Goal: Task Accomplishment & Management: Manage account settings

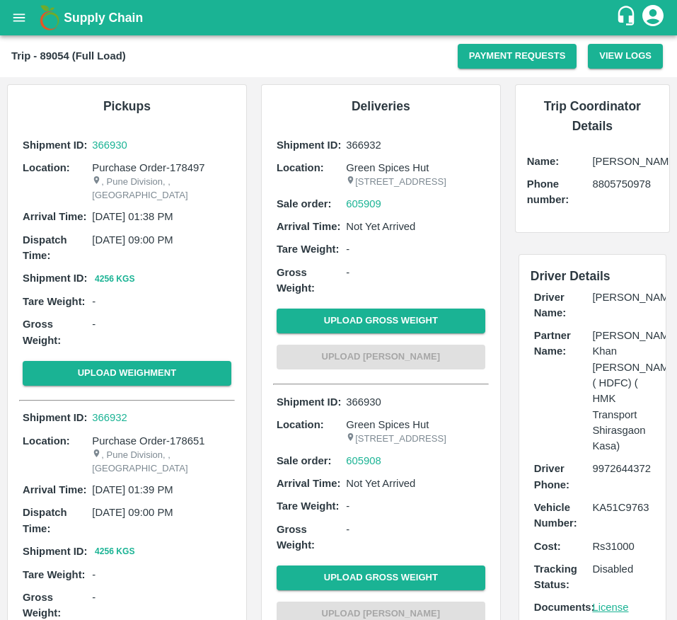
scroll to position [147, 0]
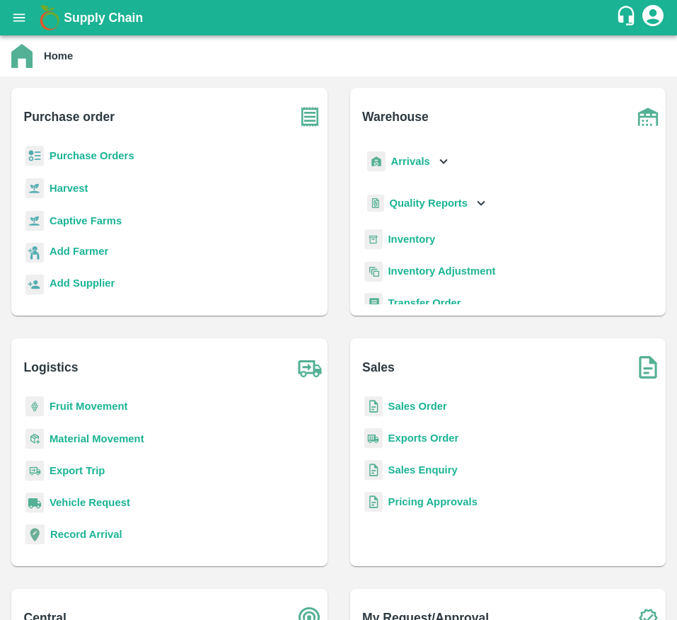
click at [80, 155] on b "Purchase Orders" at bounding box center [92, 155] width 85 height 11
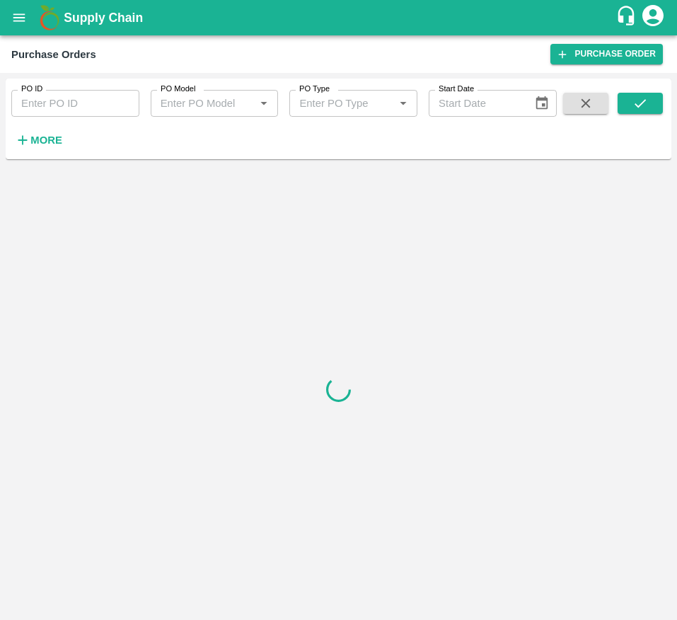
click at [70, 87] on div "PO ID PO ID" at bounding box center [69, 98] width 139 height 38
click at [70, 104] on input "PO ID" at bounding box center [75, 103] width 128 height 27
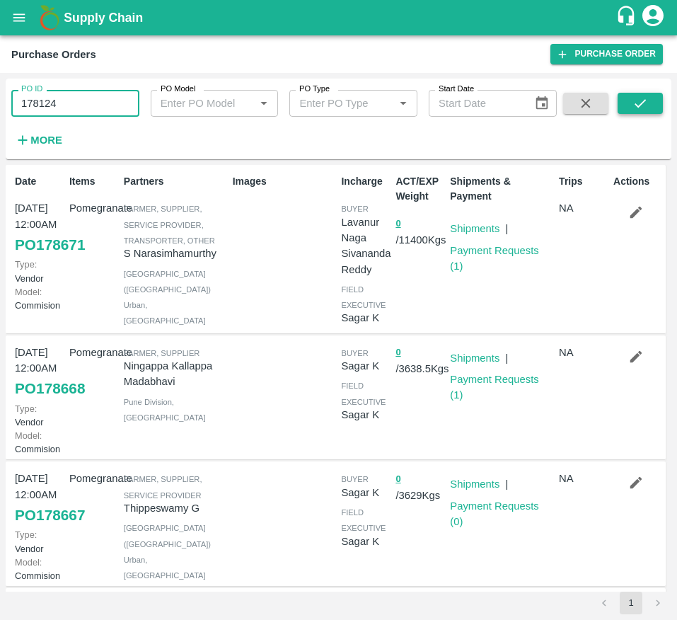
type input "178124"
click at [640, 103] on icon "submit" at bounding box center [641, 104] width 16 height 16
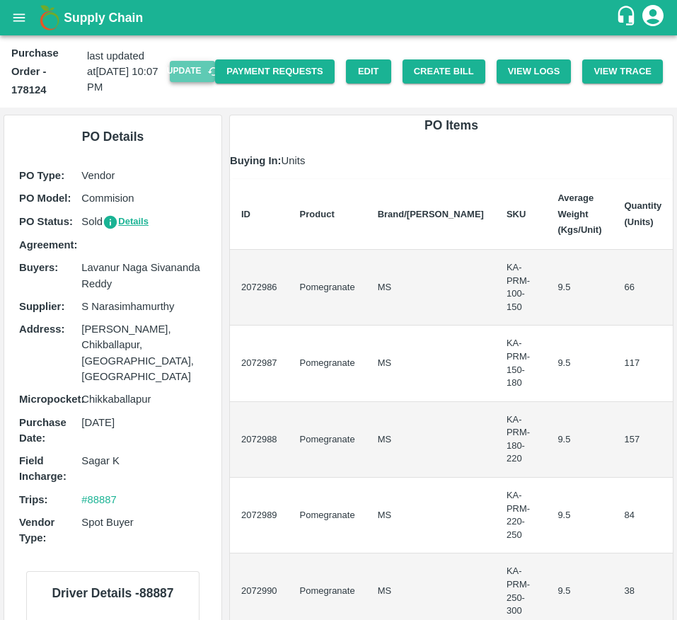
click at [188, 81] on button "Update" at bounding box center [192, 71] width 45 height 21
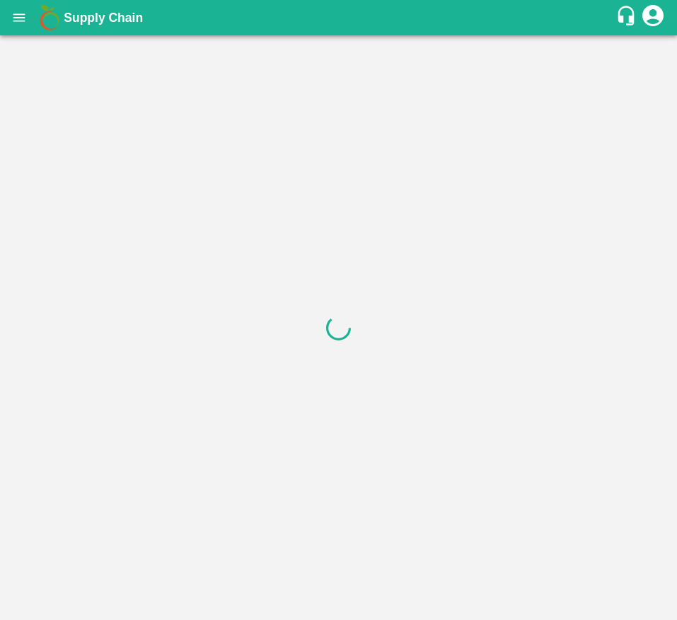
click at [437, 76] on div at bounding box center [338, 327] width 677 height 585
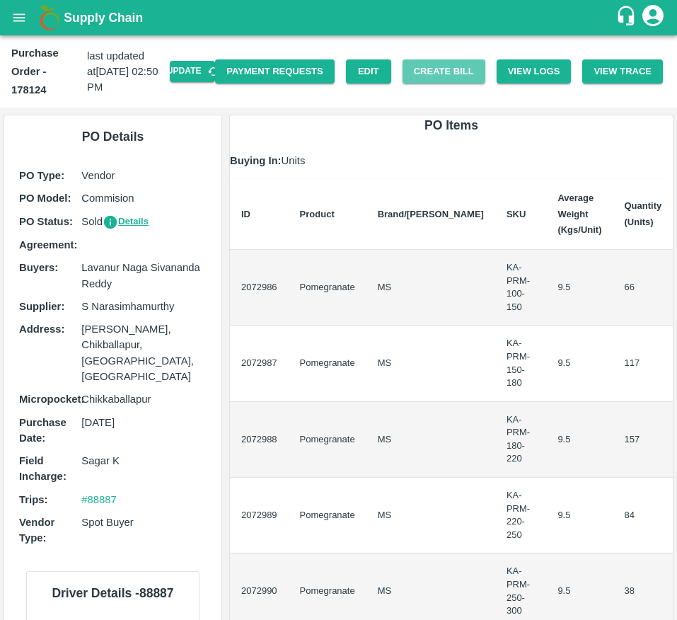
click at [437, 76] on button "Create Bill" at bounding box center [444, 71] width 83 height 25
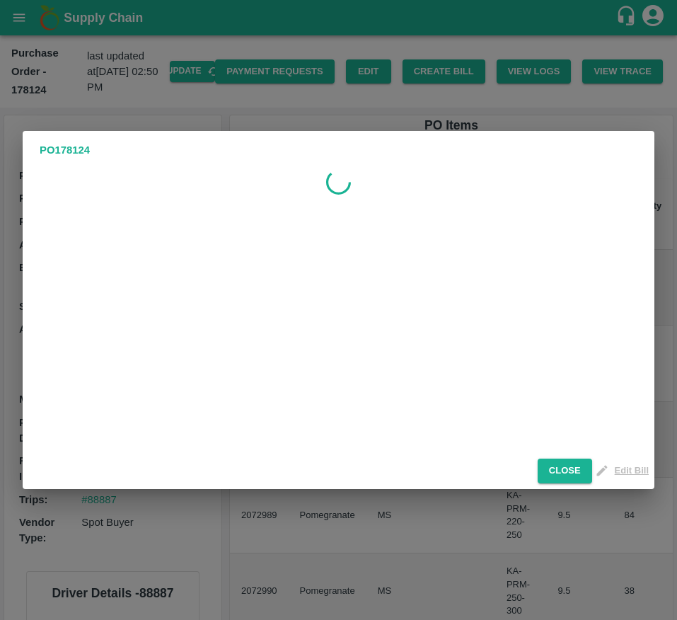
click at [437, 76] on div "PO 178124 Close Edit Bill" at bounding box center [338, 310] width 677 height 620
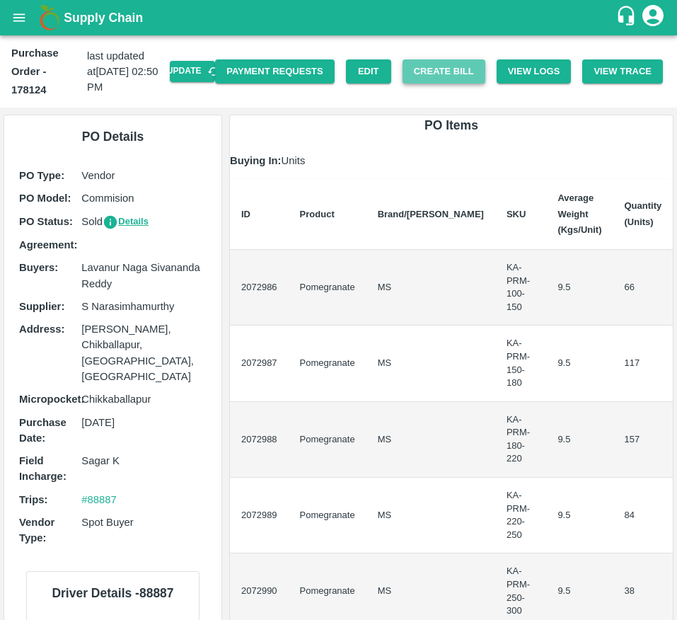
click at [410, 75] on button "Create Bill" at bounding box center [444, 71] width 83 height 25
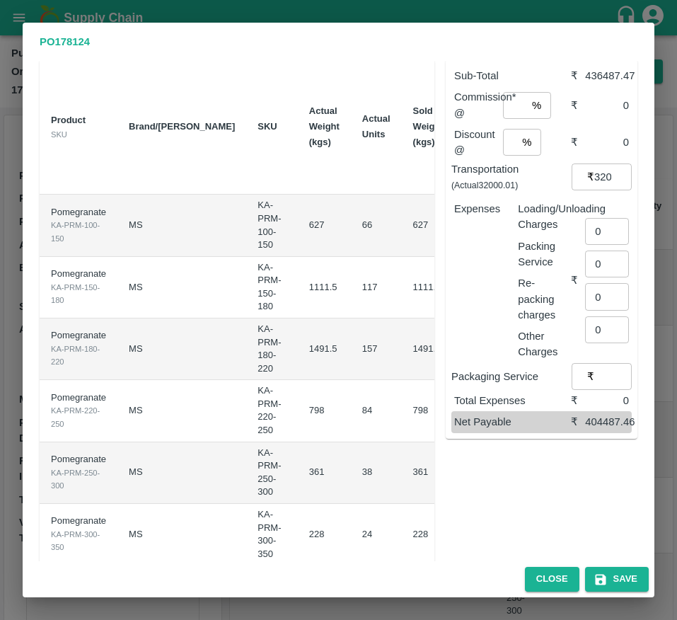
scroll to position [0, 227]
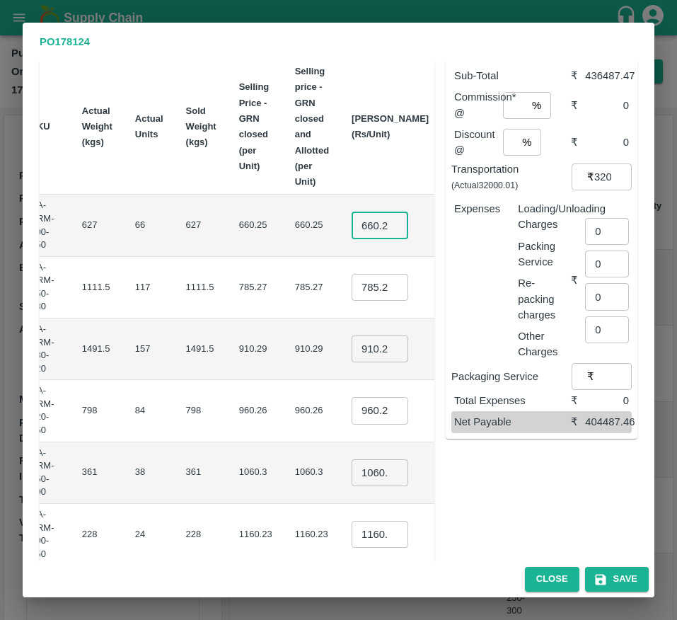
click at [352, 218] on input "660.25" at bounding box center [380, 225] width 57 height 27
type input "800"
click at [352, 294] on input "785.27" at bounding box center [380, 287] width 57 height 27
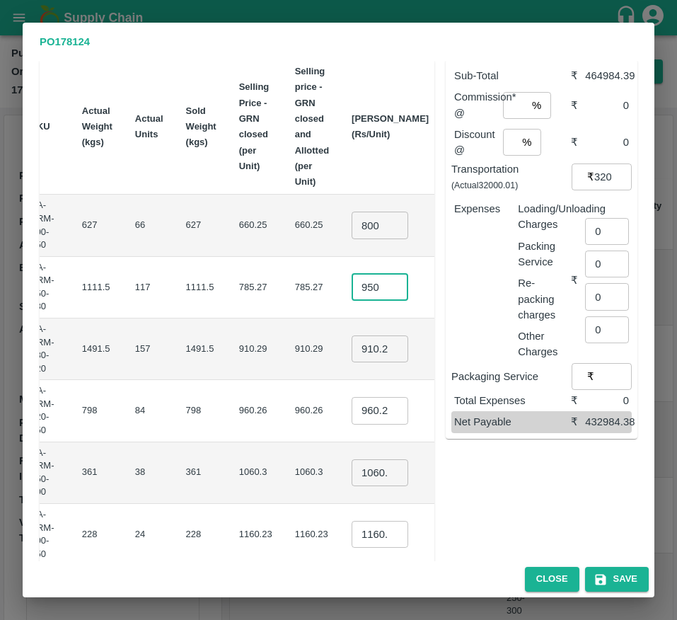
type input "950"
click at [352, 347] on input "910.29" at bounding box center [380, 348] width 57 height 27
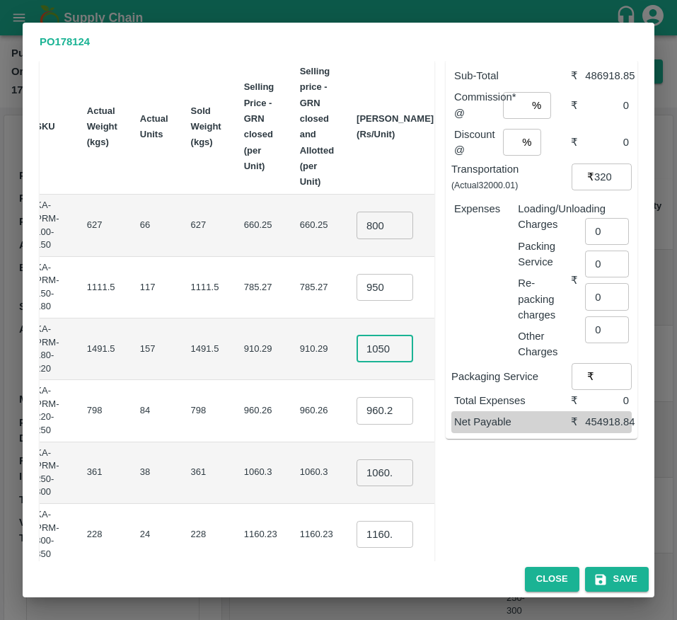
scroll to position [0, 4]
type input "1050"
click at [357, 415] on input "960.26" at bounding box center [385, 410] width 57 height 27
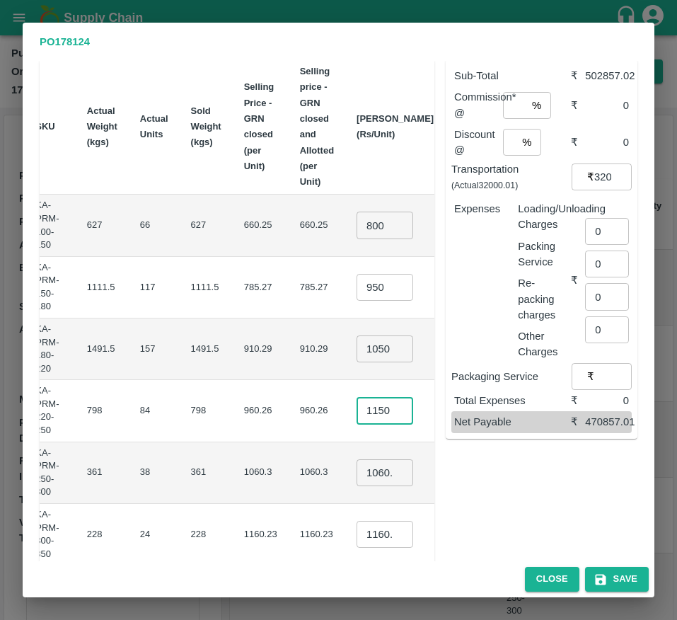
scroll to position [0, 4]
type input "1150"
click at [357, 476] on input "1060.295" at bounding box center [385, 472] width 57 height 27
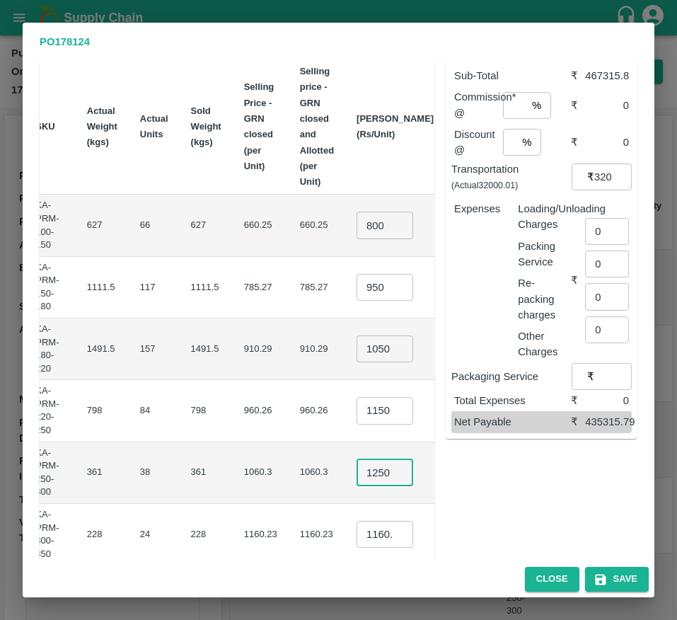
scroll to position [0, 4]
type input "1250"
click at [357, 540] on input "1160.235" at bounding box center [385, 534] width 57 height 27
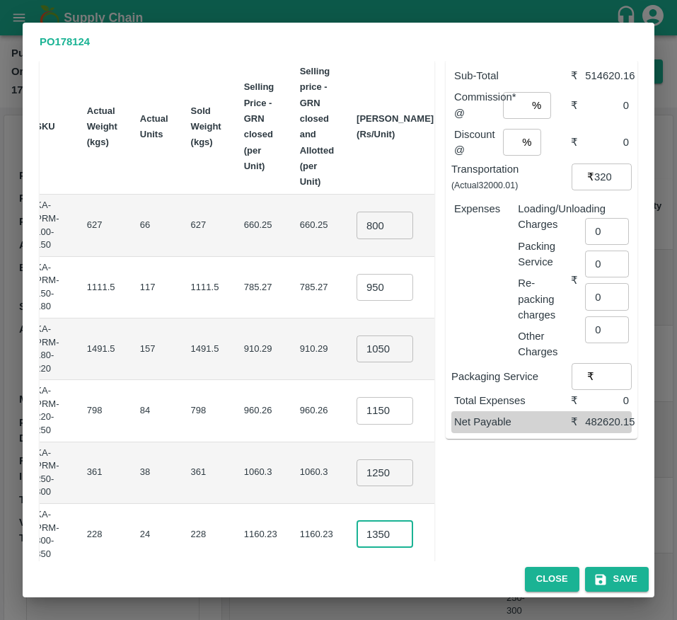
scroll to position [0, 4]
type input "1350"
click at [445, 513] on td "₹32400" at bounding box center [478, 535] width 66 height 62
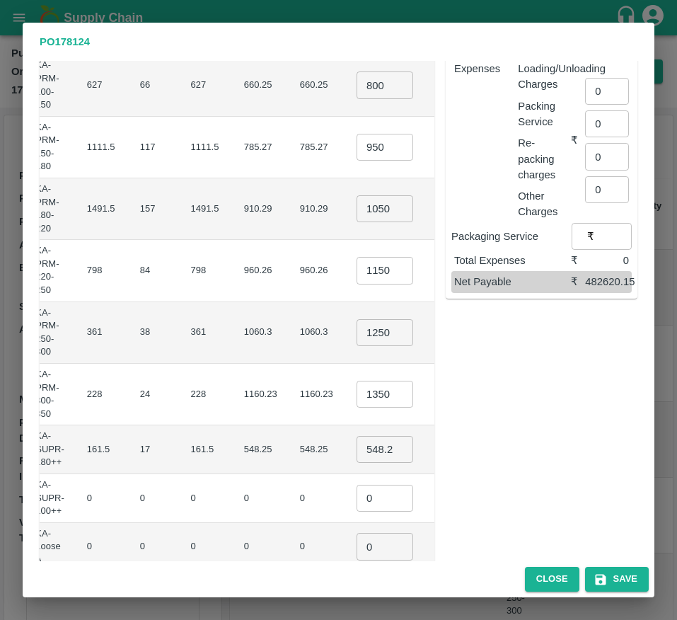
scroll to position [219, 0]
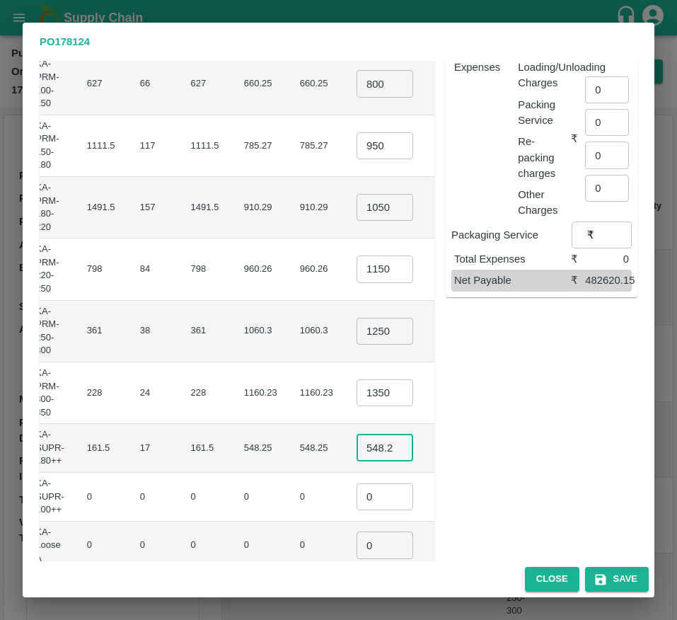
click at [357, 449] on input "548.2450000000001" at bounding box center [385, 447] width 57 height 27
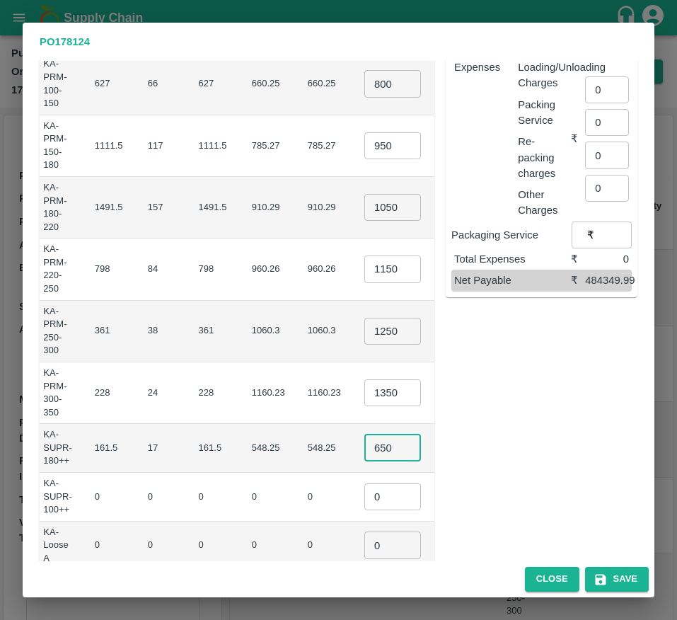
type input "650"
click at [453, 487] on td "₹0" at bounding box center [482, 497] width 59 height 49
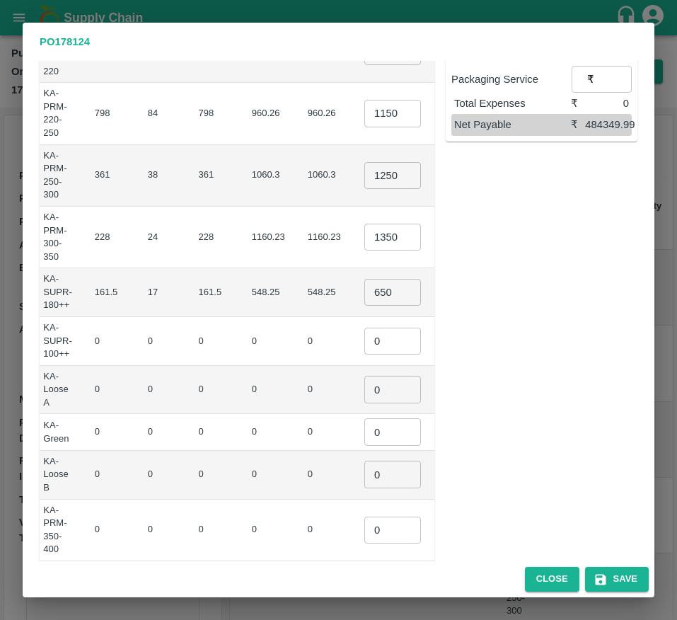
scroll to position [419, 0]
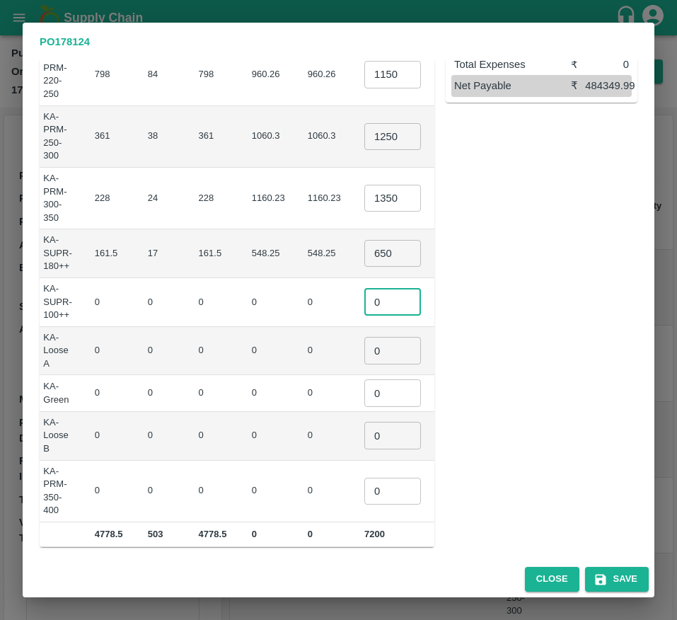
click at [364, 294] on input "0" at bounding box center [392, 302] width 57 height 27
type input "1"
click at [364, 346] on input "0" at bounding box center [392, 350] width 57 height 27
type input "1"
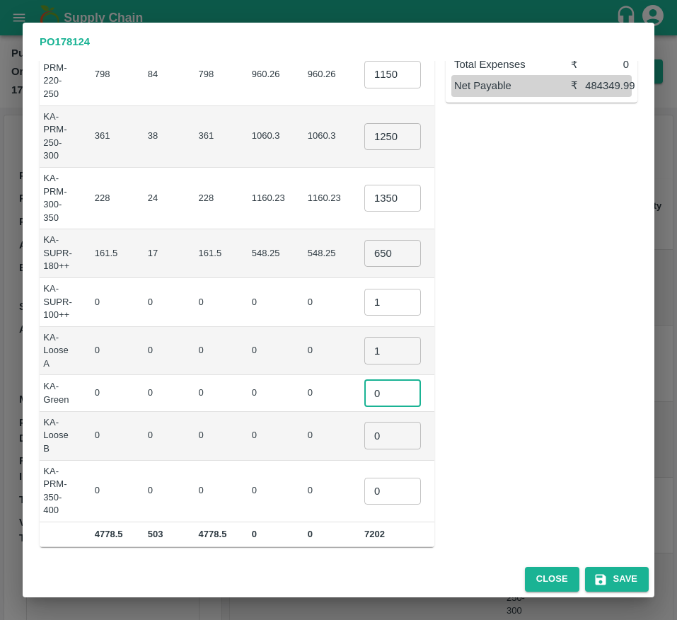
click at [364, 393] on input "0" at bounding box center [392, 392] width 57 height 27
type input "1"
click at [364, 426] on input "0" at bounding box center [392, 435] width 57 height 27
type input "1"
click at [364, 483] on input "0" at bounding box center [392, 491] width 57 height 27
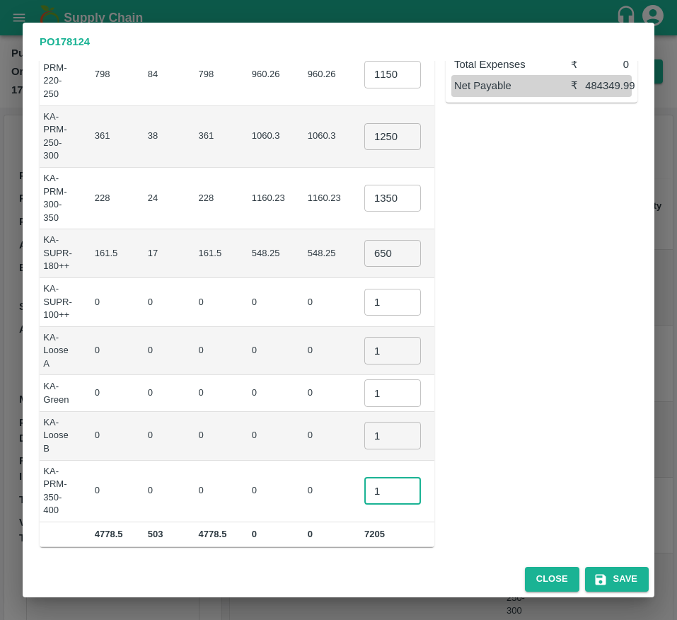
type input "1"
click at [453, 454] on td "₹0" at bounding box center [482, 436] width 59 height 49
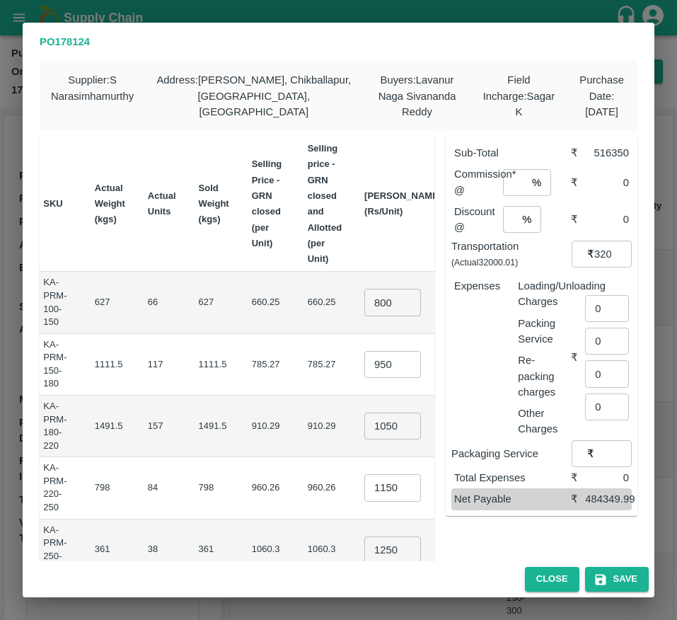
click at [509, 183] on input "number" at bounding box center [514, 182] width 23 height 27
type input "4"
type input "6"
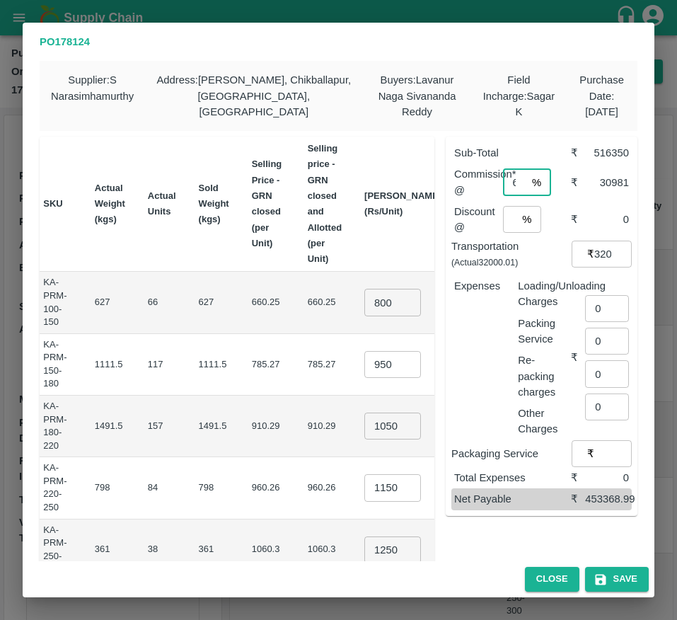
click at [509, 219] on input "number" at bounding box center [510, 219] width 14 height 27
type input "2"
click at [599, 309] on input "0" at bounding box center [607, 308] width 44 height 27
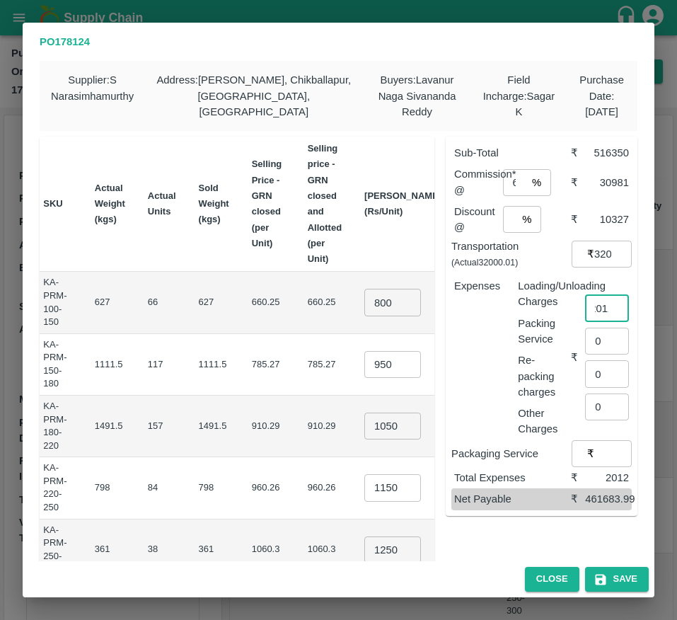
scroll to position [0, 11]
type input "2012"
click at [606, 587] on button "Save" at bounding box center [617, 579] width 64 height 25
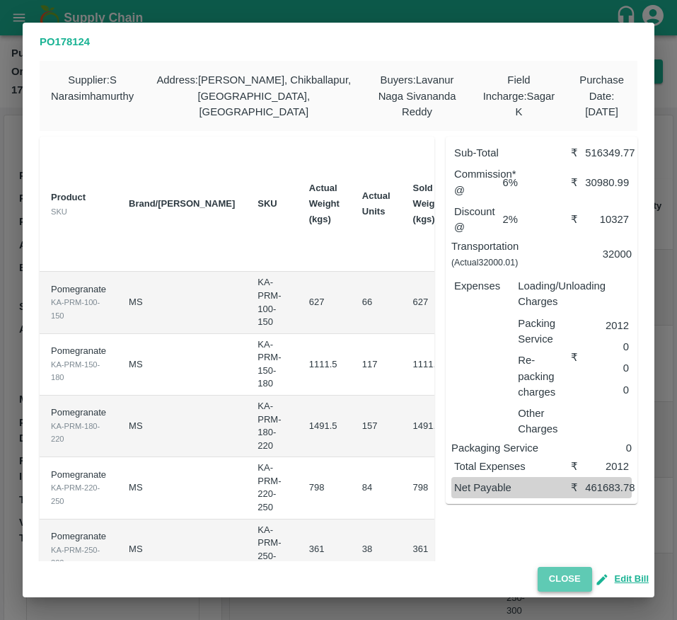
click at [564, 577] on button "Close" at bounding box center [565, 579] width 54 height 25
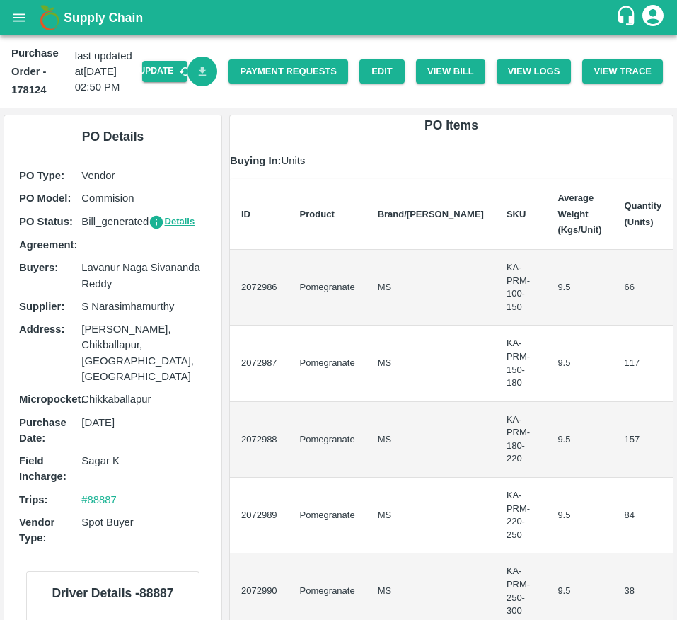
click at [189, 67] on link "Download Bill" at bounding box center [203, 72] width 30 height 30
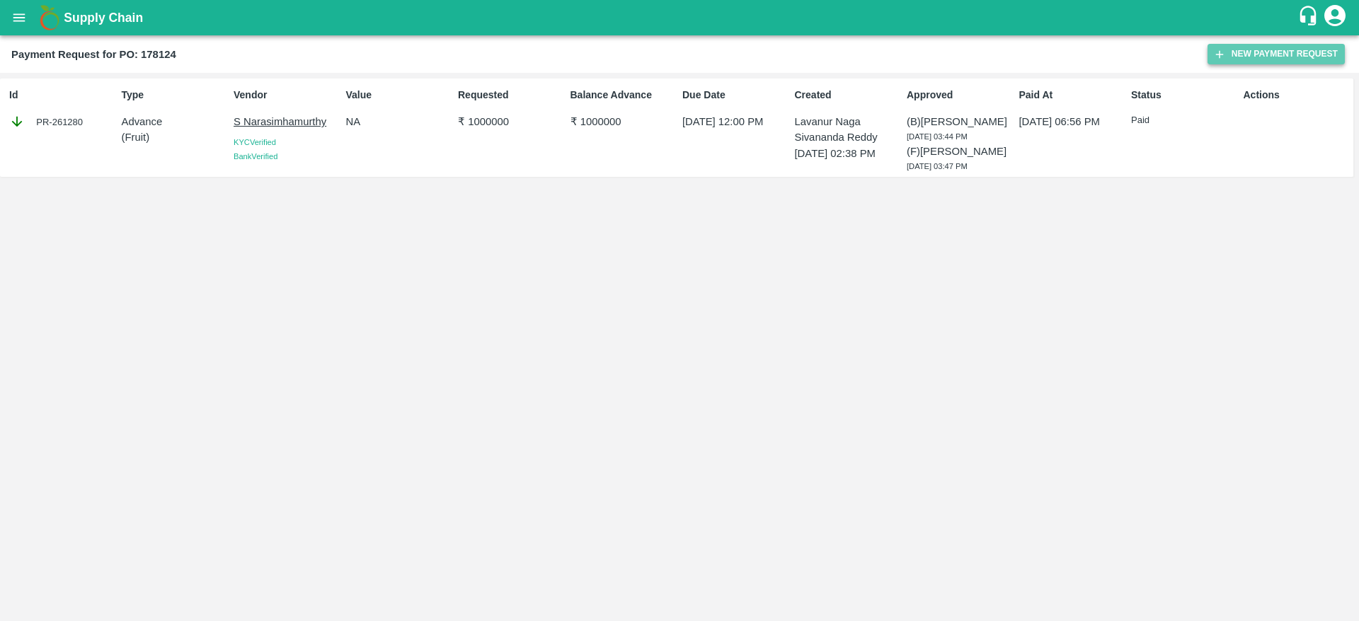
click at [676, 58] on button "New Payment Request" at bounding box center [1275, 54] width 137 height 21
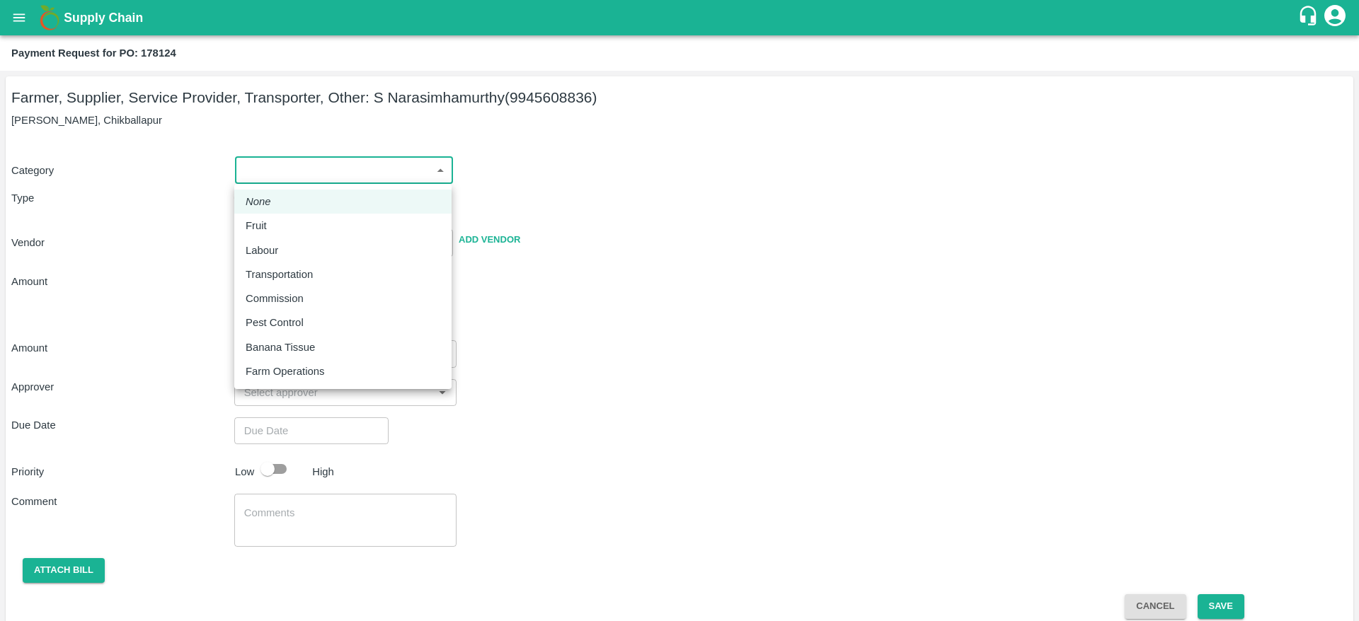
click at [277, 172] on body "Supply Chain Payment Request for PO: 178124 Farmer, Supplier, Service Provider,…" at bounding box center [679, 310] width 1359 height 621
click at [284, 226] on div "Fruit" at bounding box center [343, 226] width 195 height 16
type input "1"
type input "S [PERSON_NAME] - 9945608836(Farmer, Supplier, Service Provider, Transporter, O…"
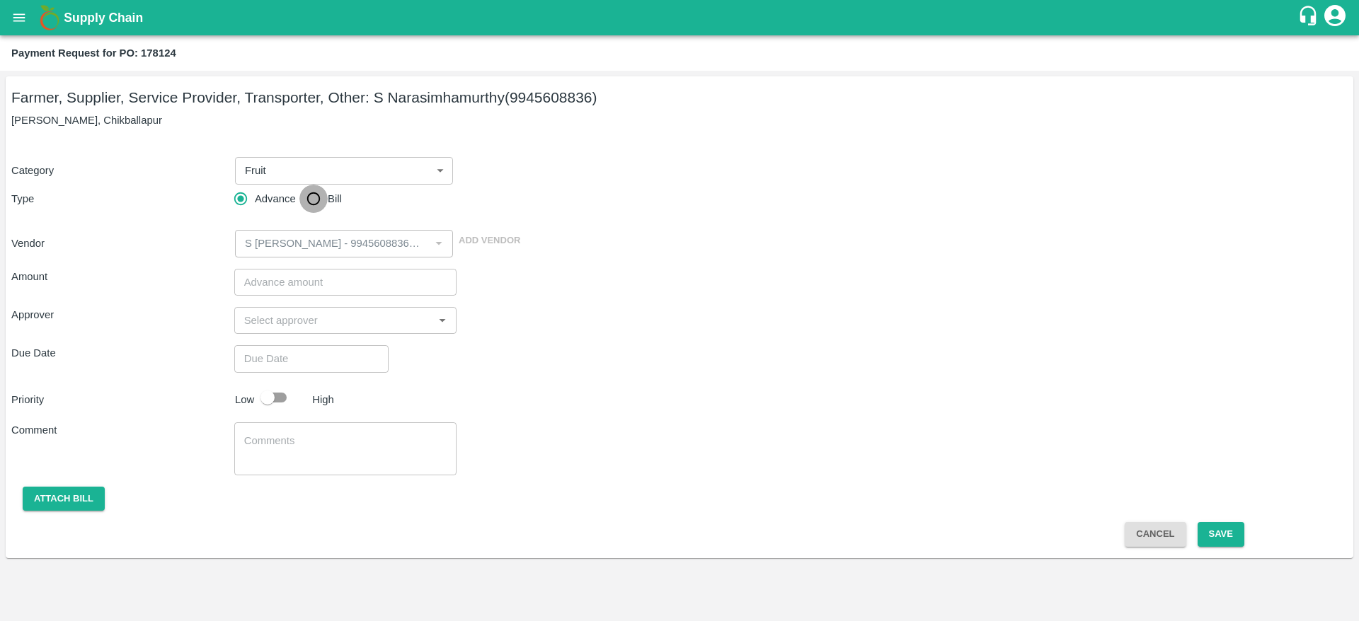
click at [317, 205] on input "Bill" at bounding box center [313, 199] width 28 height 28
radio input "true"
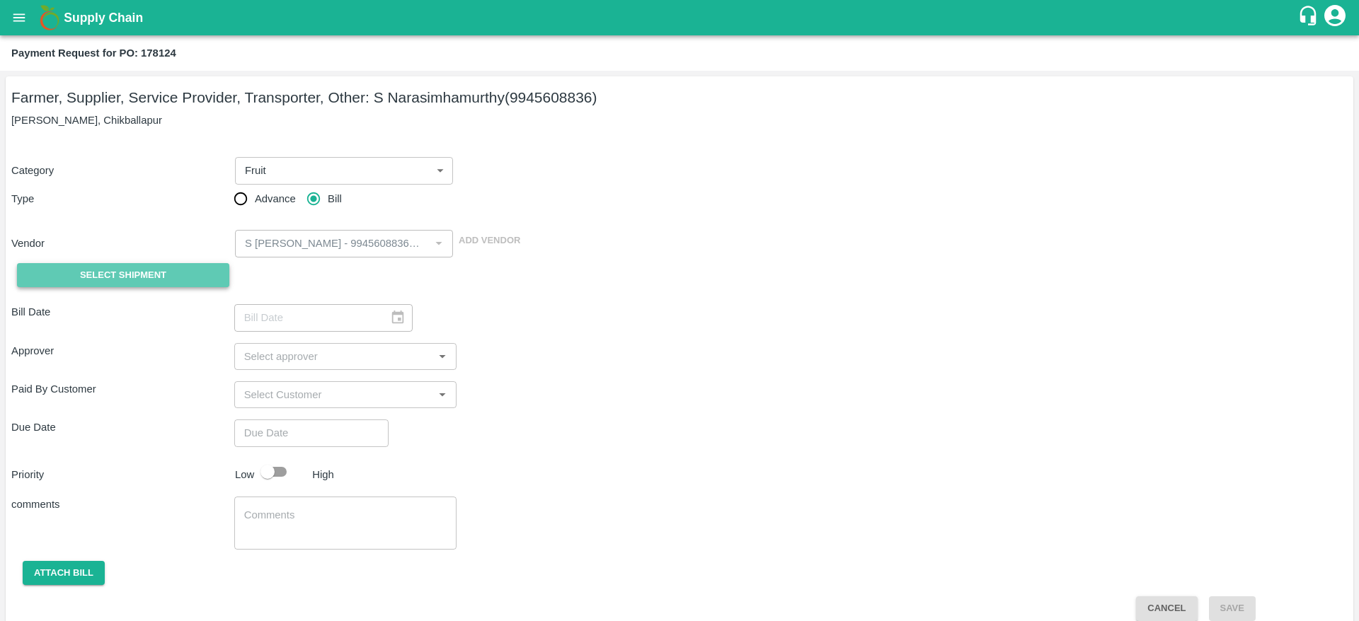
click at [168, 272] on button "Select Shipment" at bounding box center [123, 275] width 212 height 25
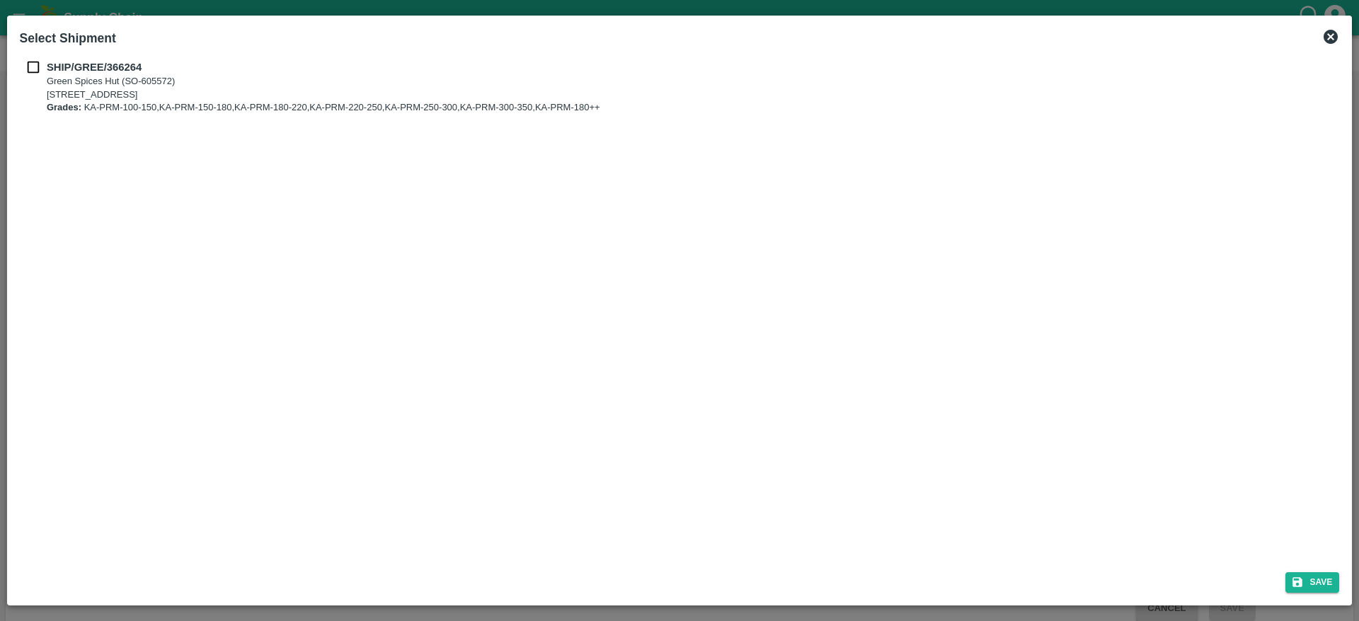
click at [48, 72] on b "SHIP/GREE/366264" at bounding box center [95, 67] width 96 height 11
checkbox input "true"
click at [676, 581] on button "Save" at bounding box center [1312, 582] width 54 height 21
type input "24/09/2025"
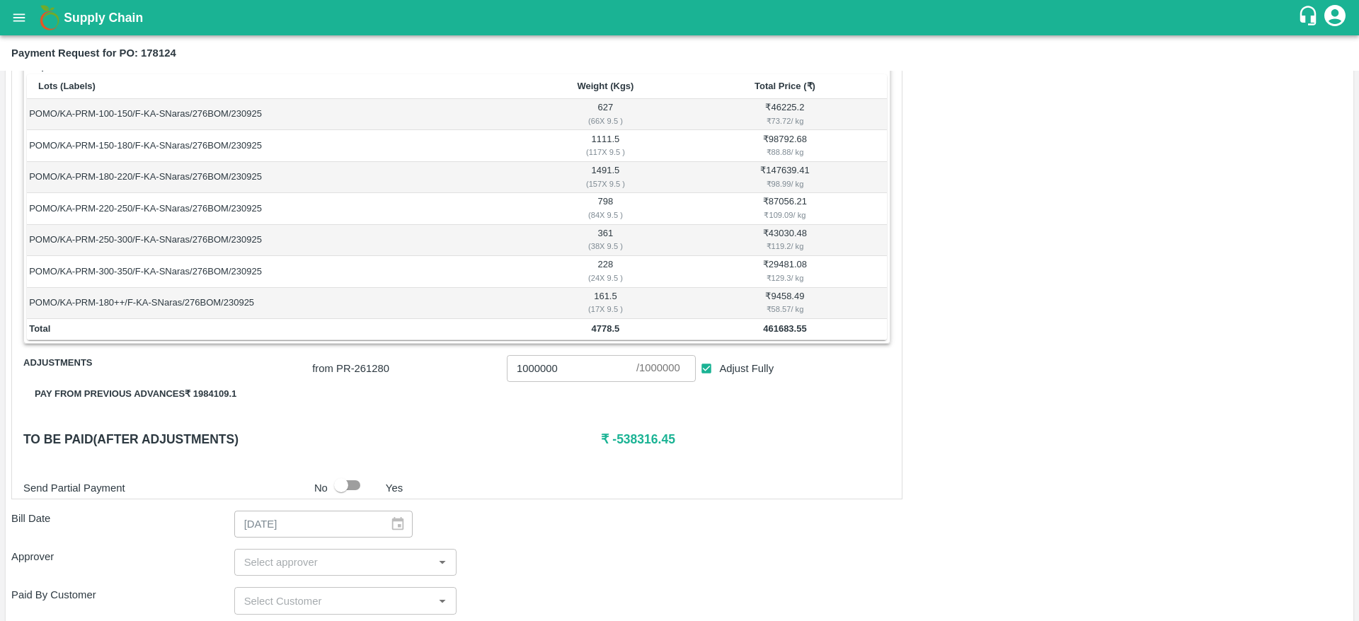
scroll to position [242, 0]
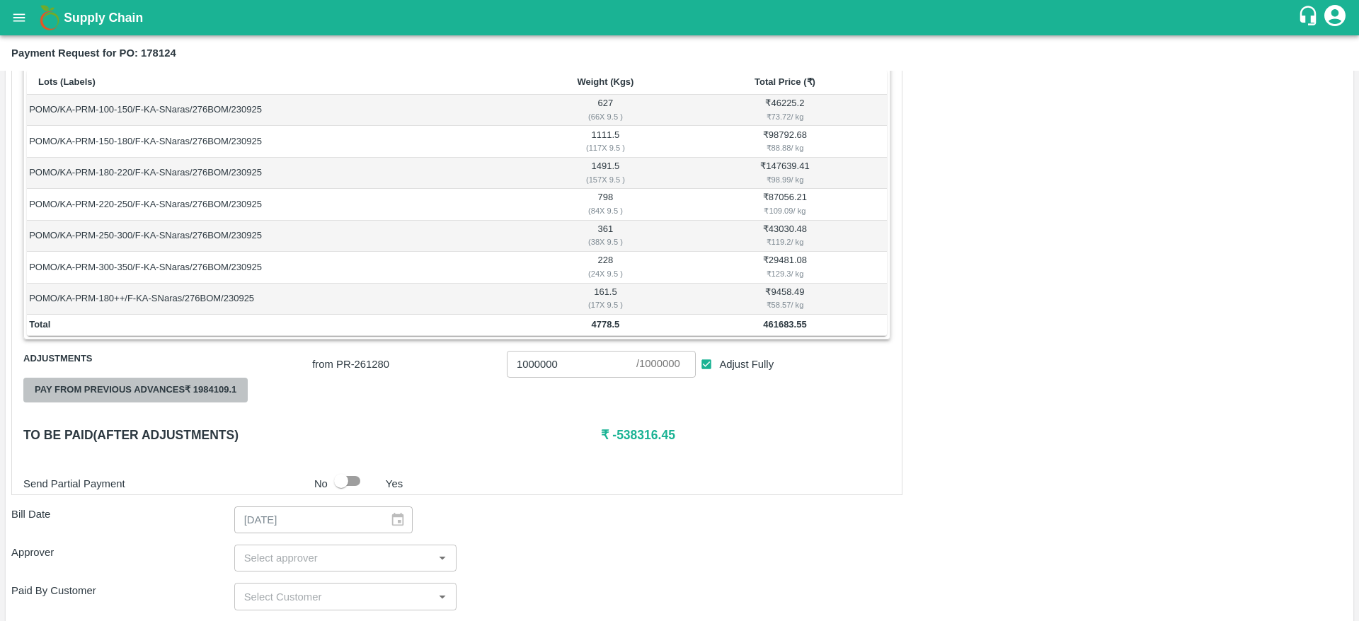
click at [183, 384] on button "Pay from previous advances ₹ 1984109.1" at bounding box center [135, 390] width 224 height 25
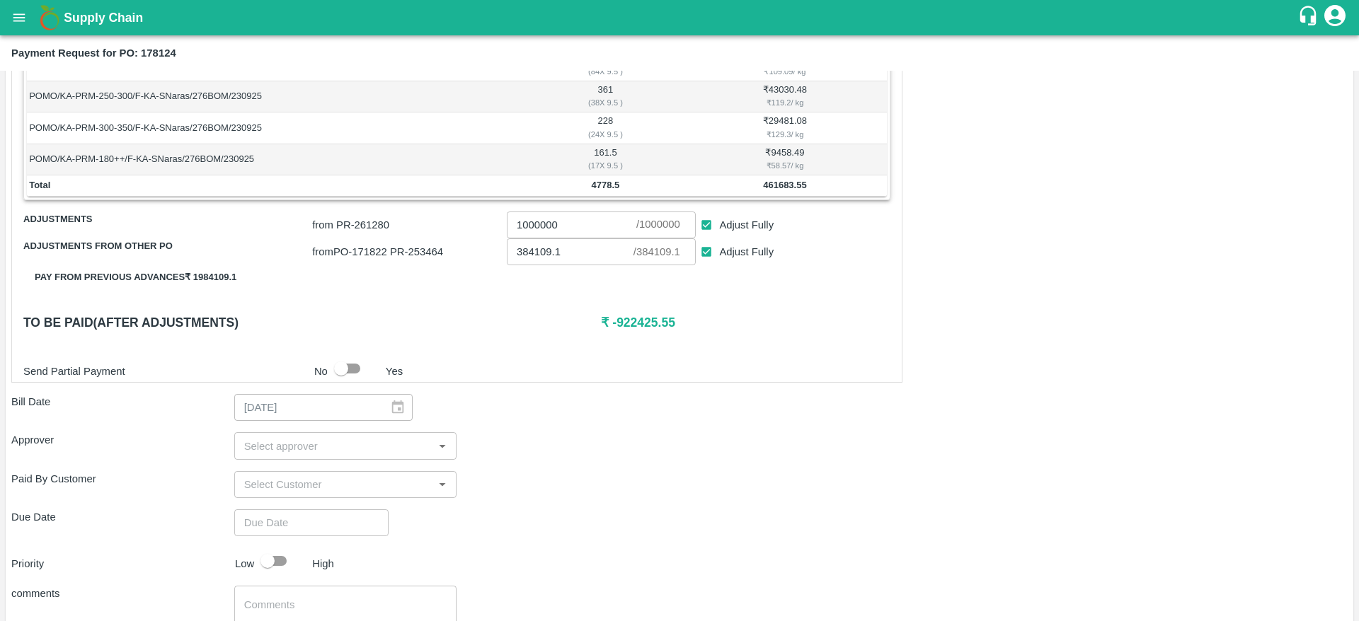
scroll to position [382, 0]
click at [676, 226] on input "Adjust Fully" at bounding box center [706, 225] width 26 height 26
checkbox input "false"
type input "0"
click at [558, 216] on input "0" at bounding box center [571, 224] width 129 height 27
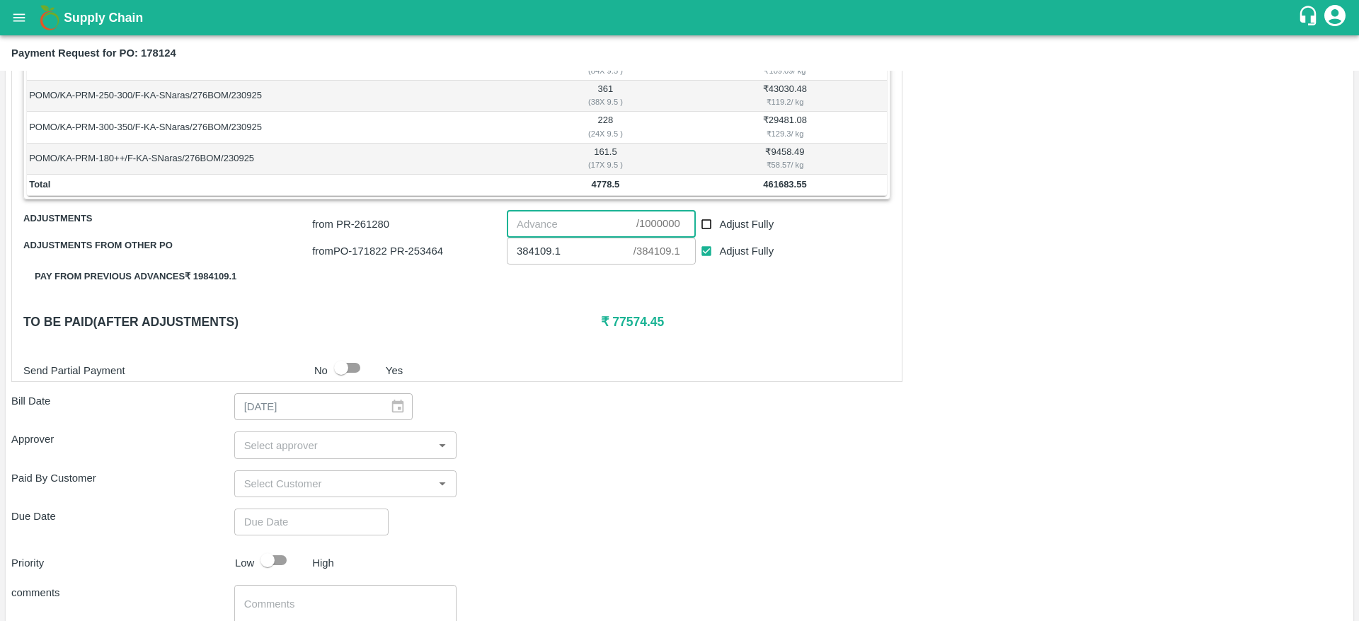
click at [558, 216] on input "number" at bounding box center [571, 224] width 129 height 27
type input "77500"
click at [572, 372] on div "Send Partial Payment No Yes" at bounding box center [454, 368] width 873 height 27
click at [330, 456] on div "​" at bounding box center [345, 445] width 223 height 27
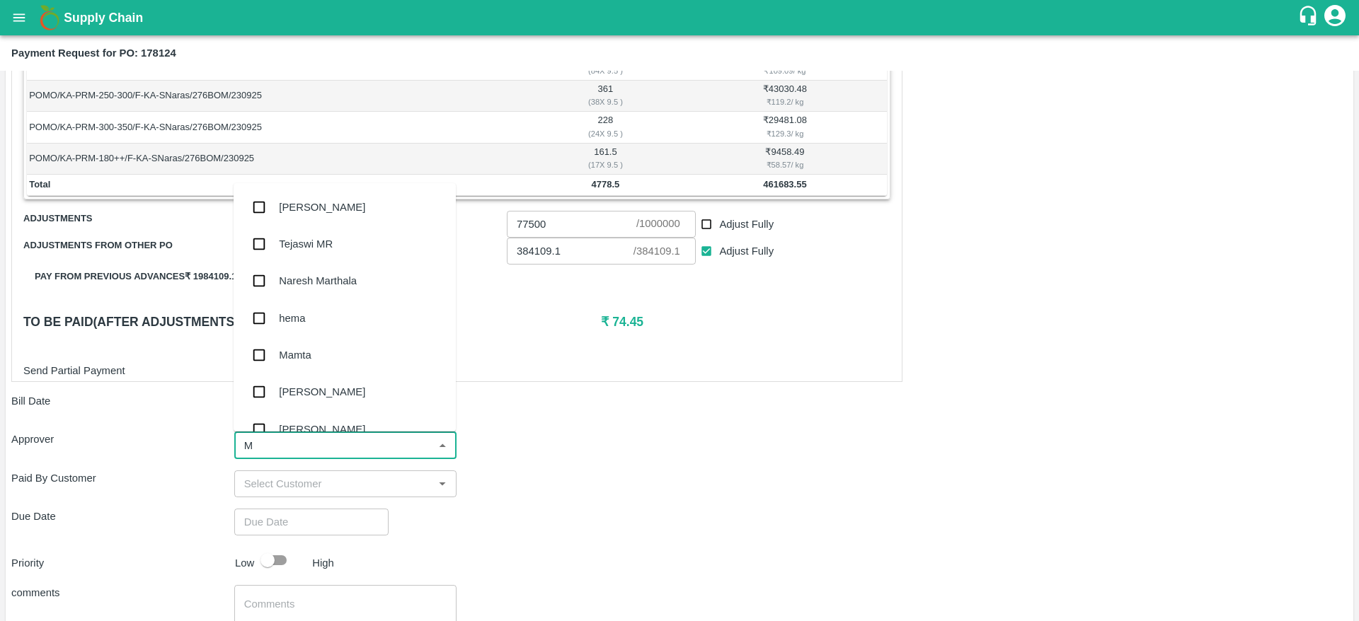
type input "MU"
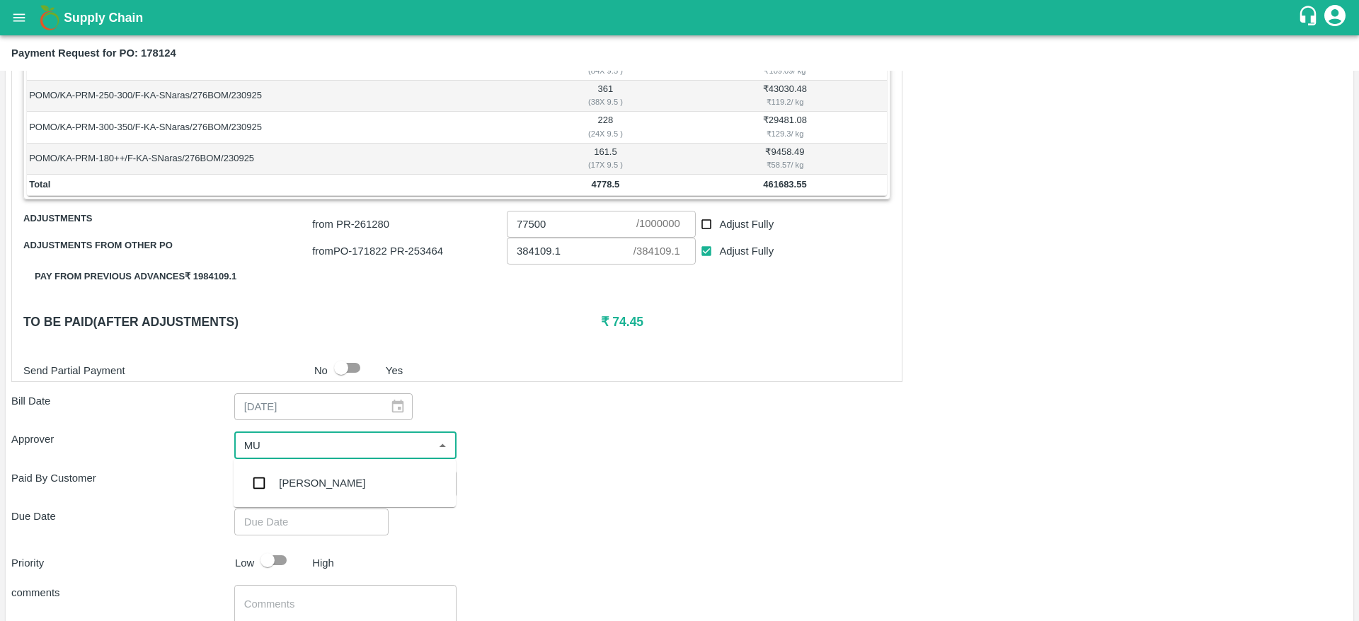
click at [322, 476] on div "Mukul Chaudhari" at bounding box center [322, 484] width 86 height 16
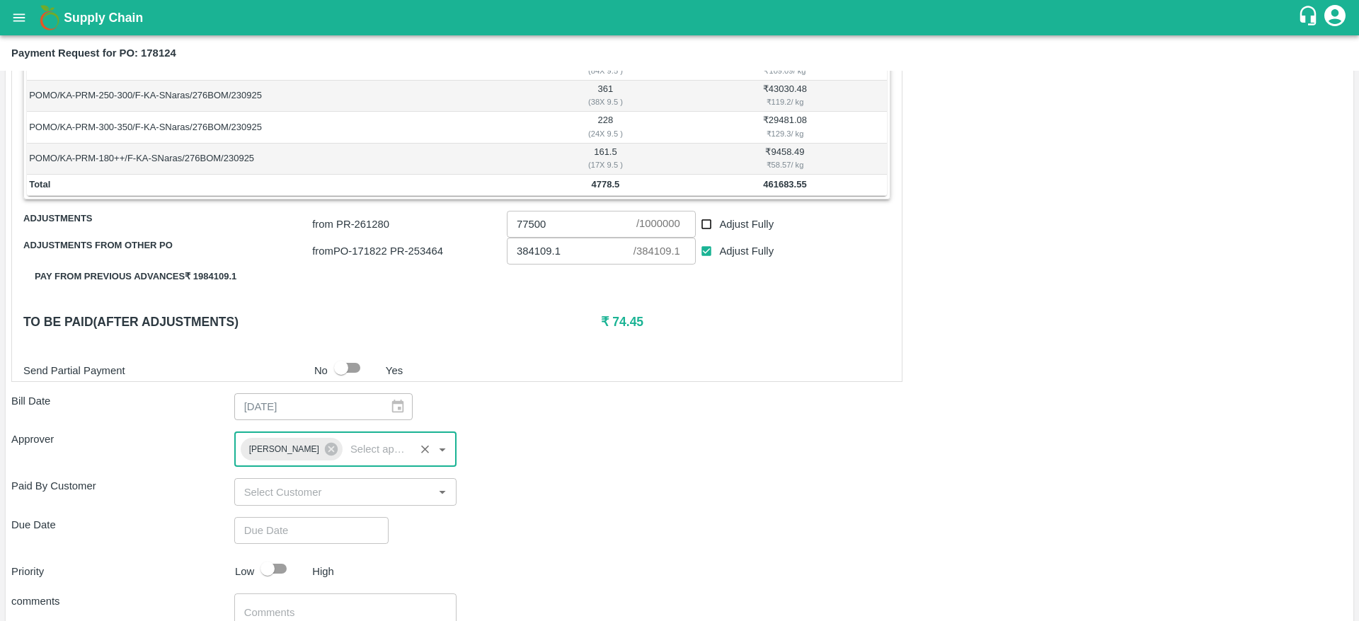
type input "DD/MM/YYYY hh:mm aa"
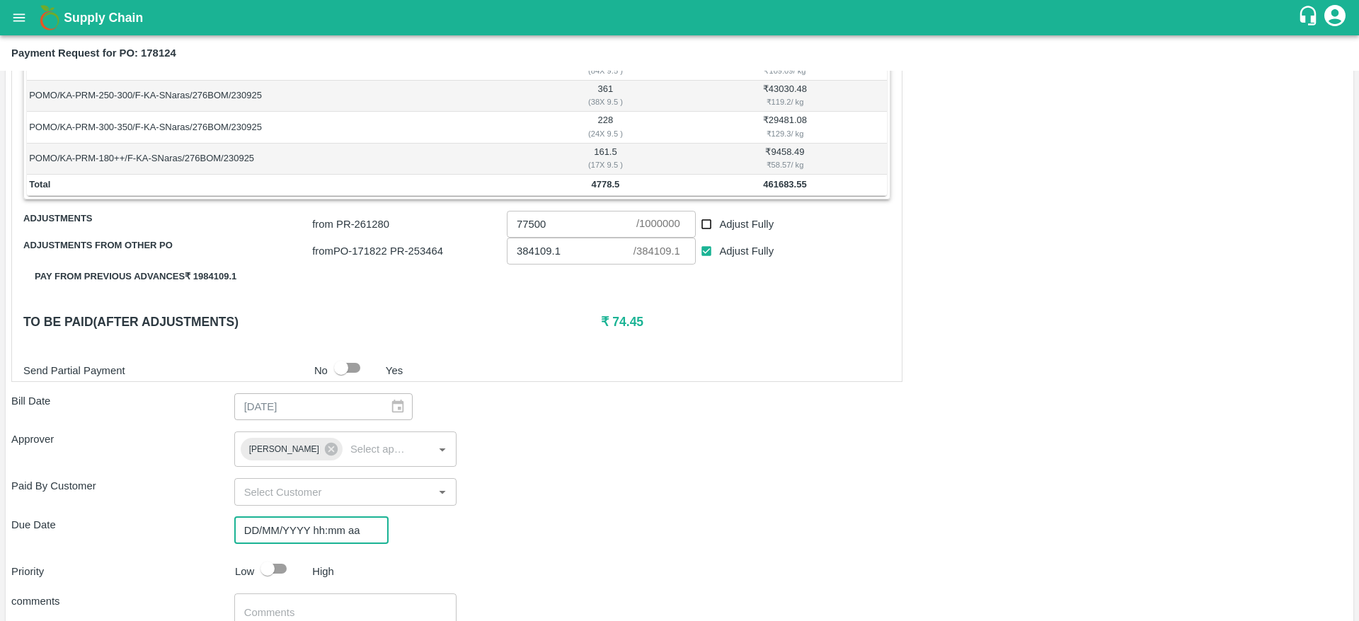
click at [282, 530] on input "DD/MM/YYYY hh:mm aa" at bounding box center [306, 530] width 144 height 27
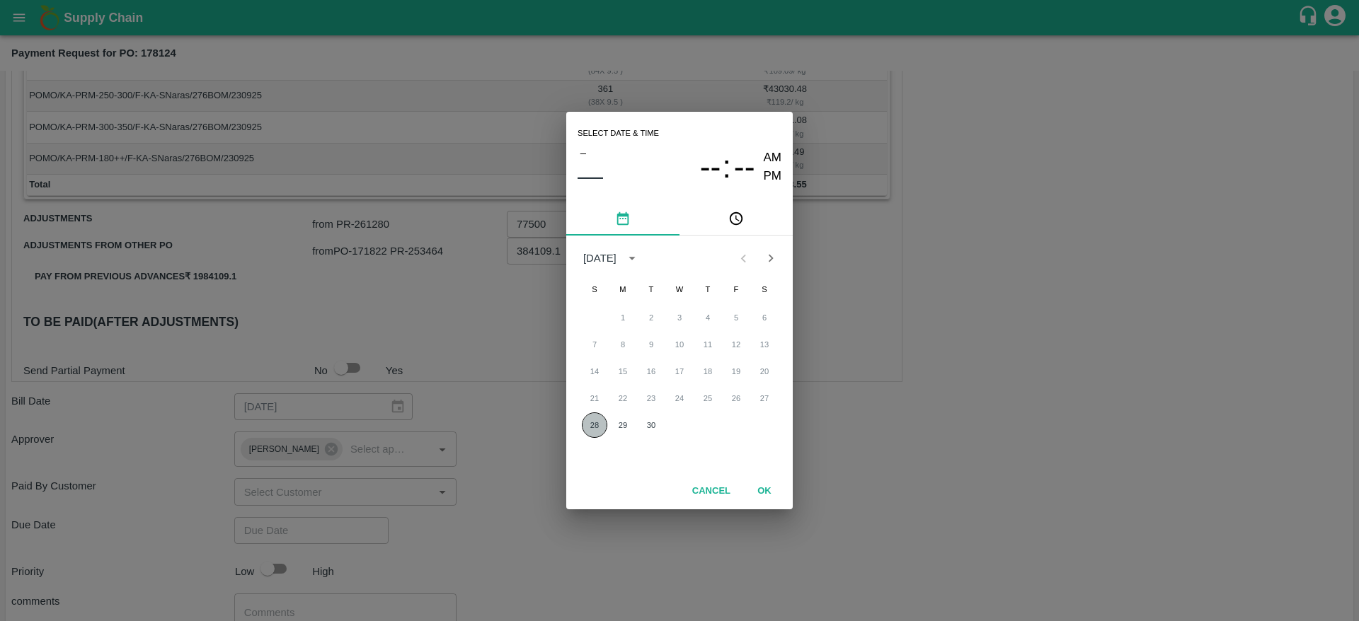
click at [594, 423] on button "28" at bounding box center [594, 425] width 25 height 25
type input "28/09/2025 12:00 AM"
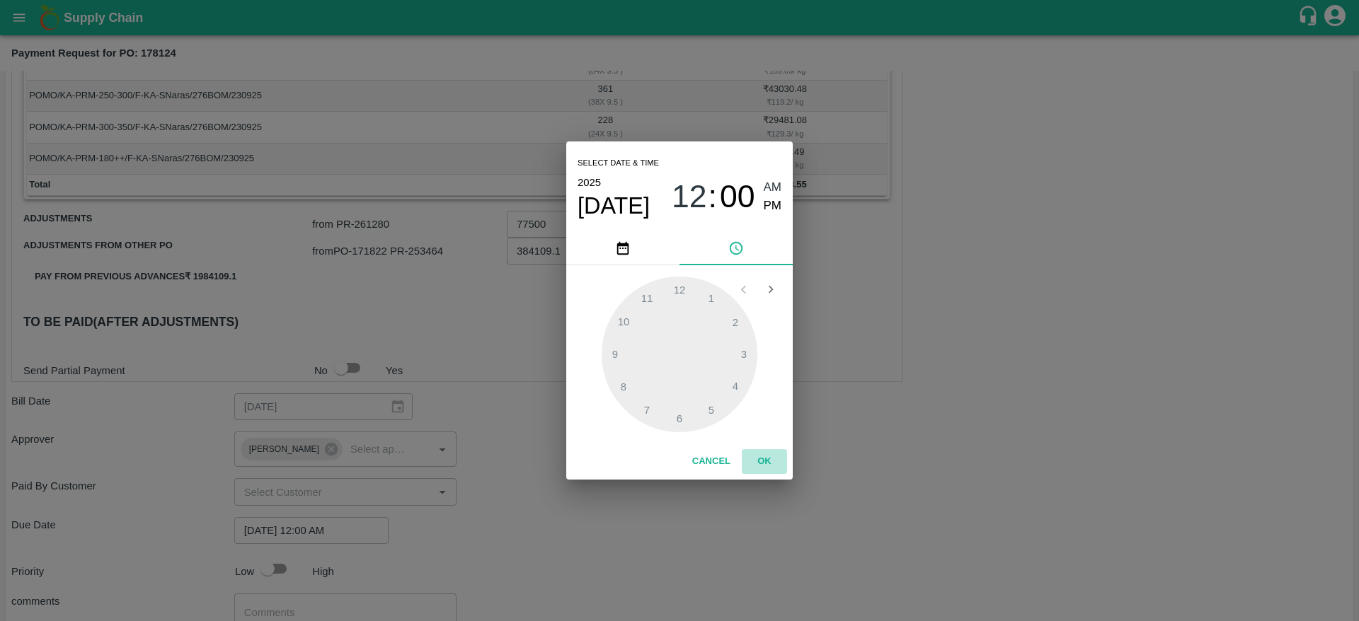
click at [676, 451] on button "OK" at bounding box center [764, 461] width 45 height 25
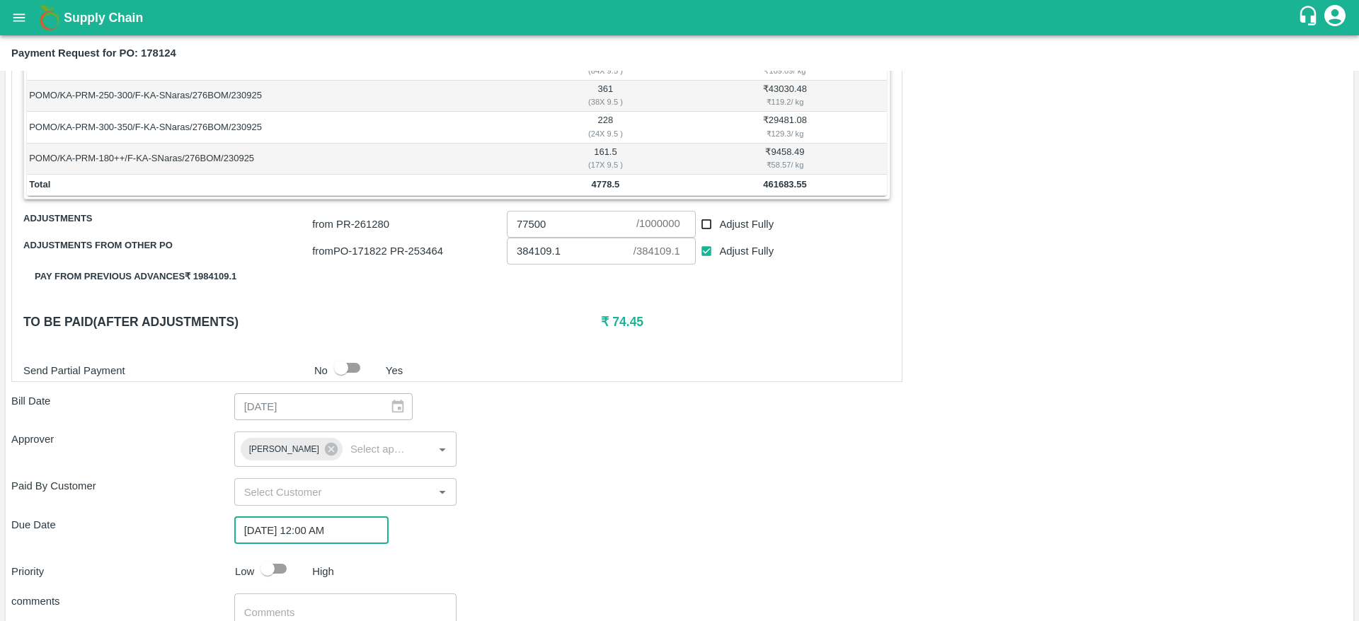
scroll to position [497, 0]
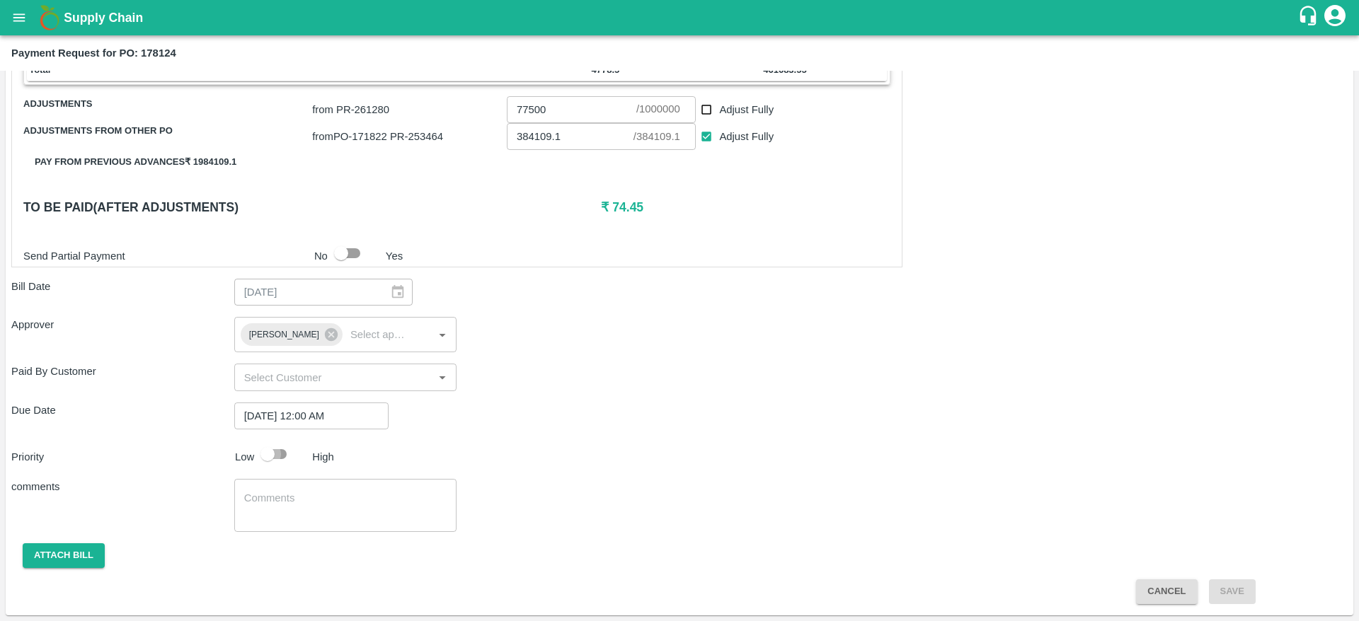
click at [280, 455] on input "checkbox" at bounding box center [267, 454] width 81 height 27
checkbox input "true"
click at [74, 550] on button "Attach bill" at bounding box center [64, 555] width 82 height 25
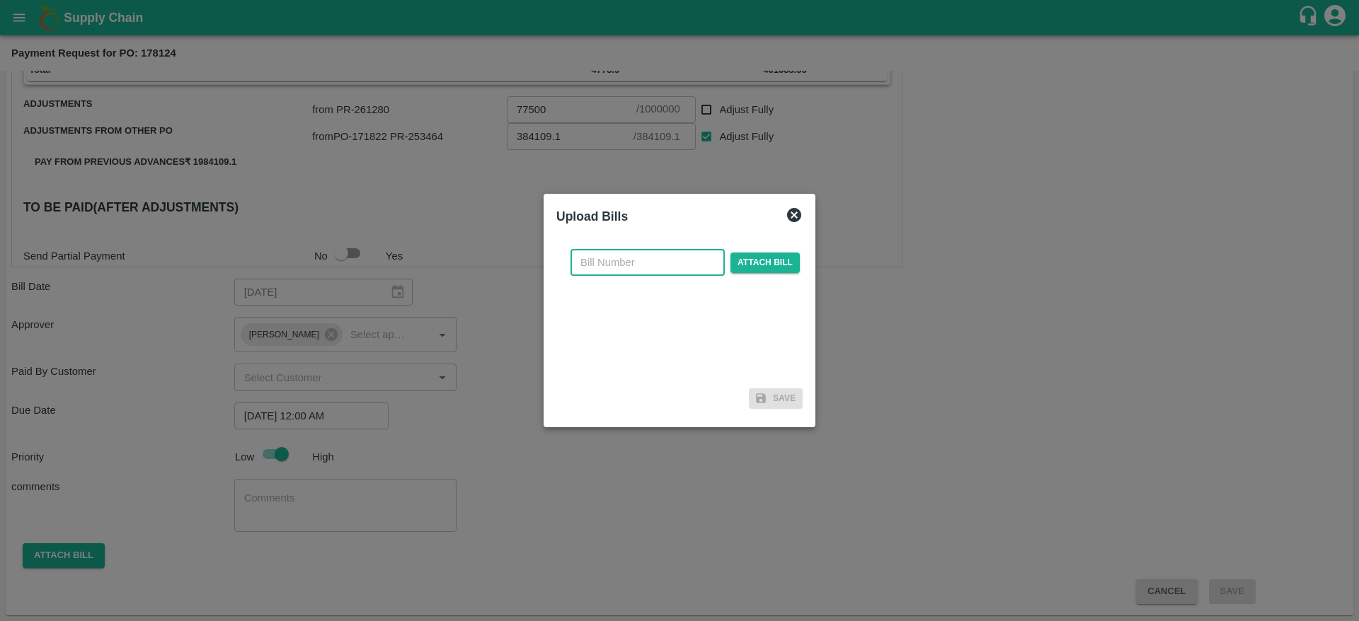
click at [601, 255] on input "text" at bounding box center [647, 262] width 154 height 27
type input "178124"
click at [676, 259] on span "Attach bill" at bounding box center [764, 263] width 69 height 21
click at [0, 0] on input "Attach bill" at bounding box center [0, 0] width 0 height 0
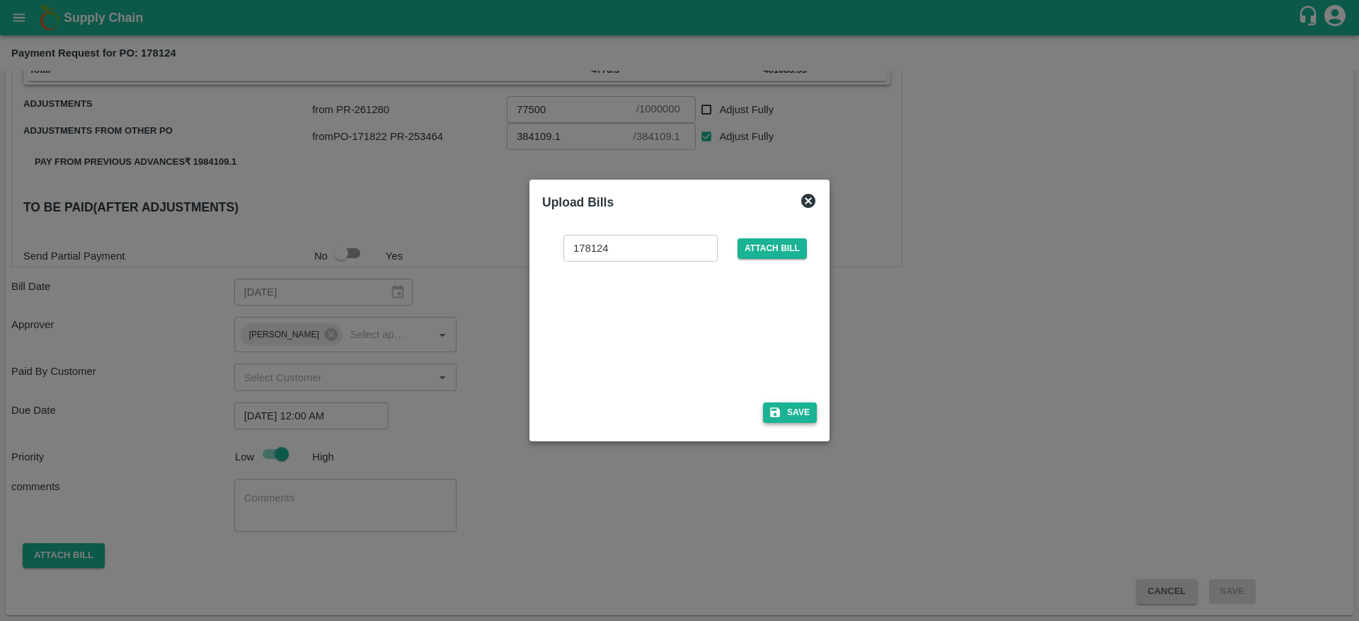
click at [676, 410] on button "Save" at bounding box center [790, 413] width 54 height 21
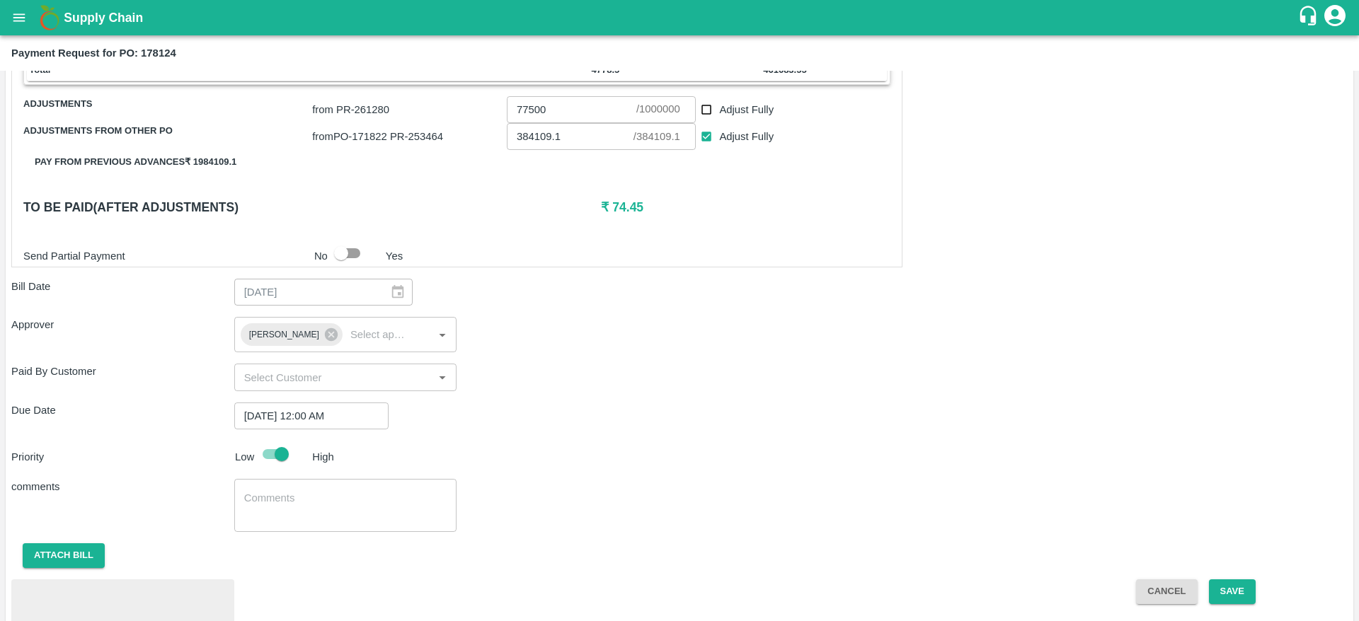
scroll to position [572, 0]
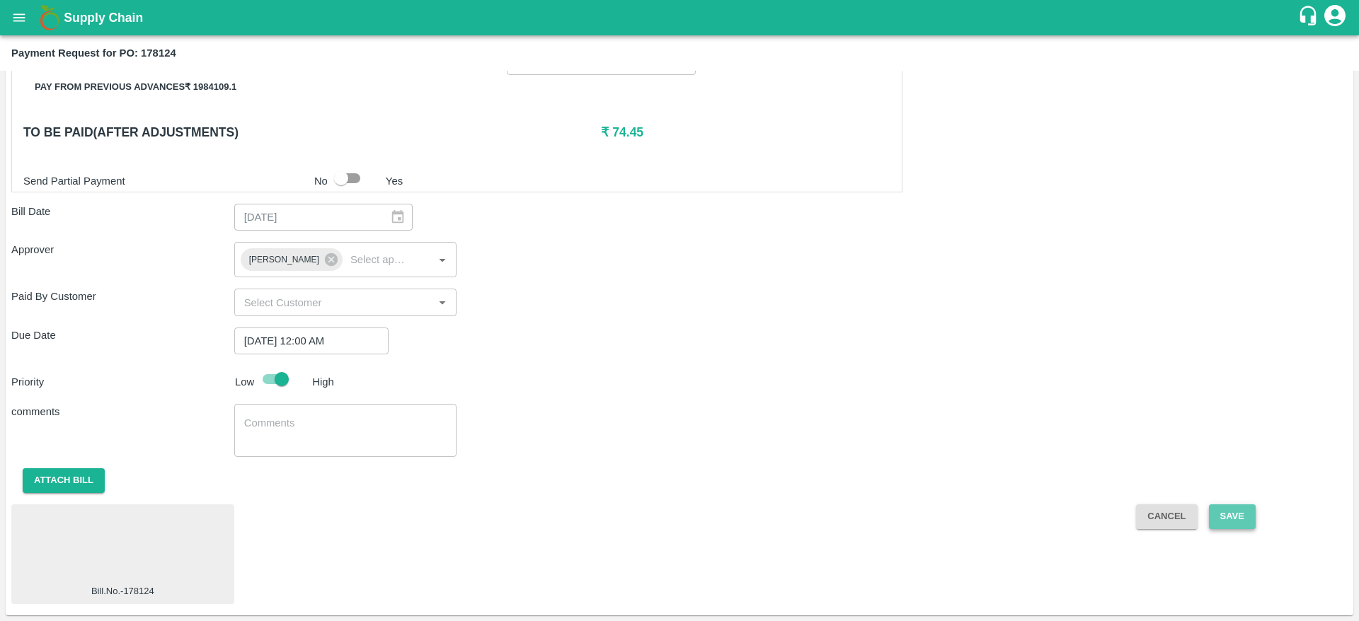
click at [676, 519] on button "Save" at bounding box center [1232, 517] width 47 height 25
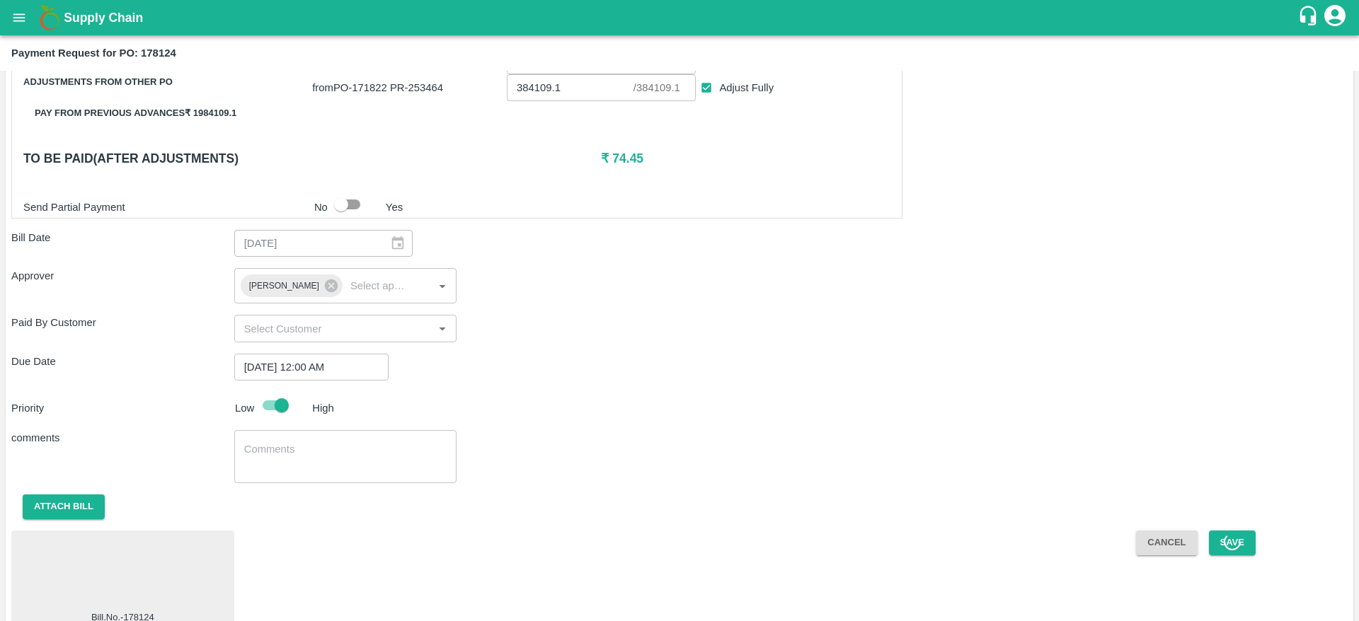
scroll to position [526, 0]
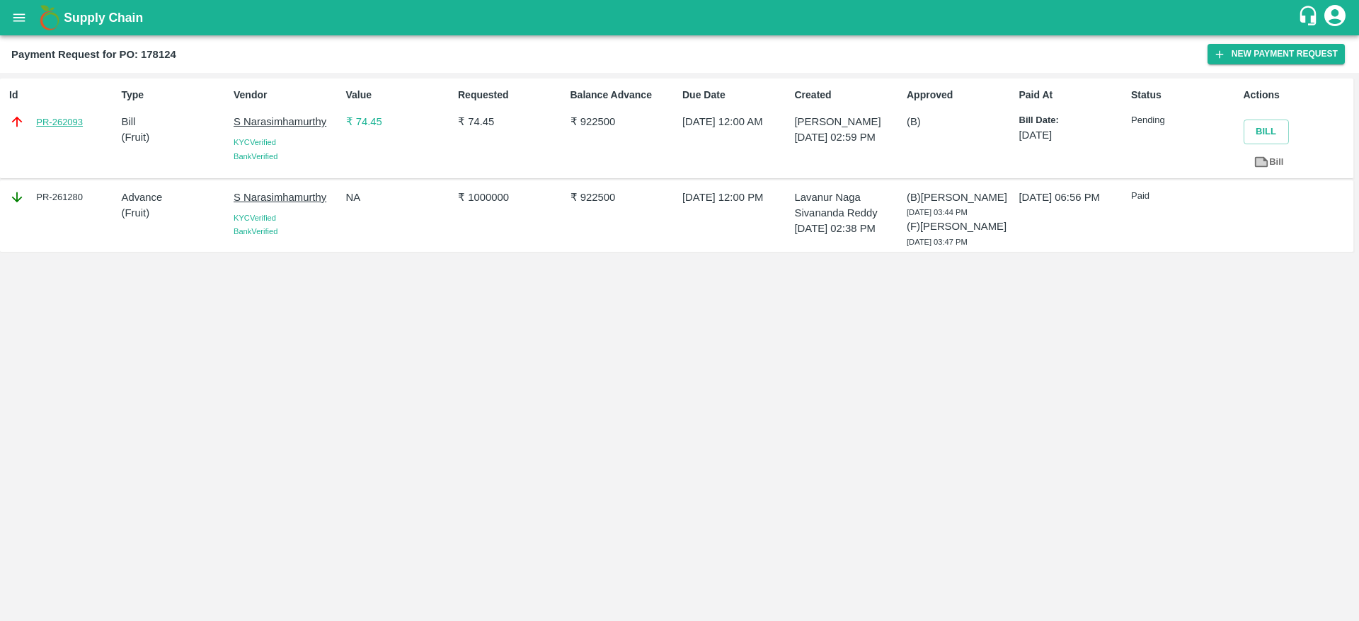
click at [56, 117] on link "PR-262093" at bounding box center [59, 122] width 47 height 14
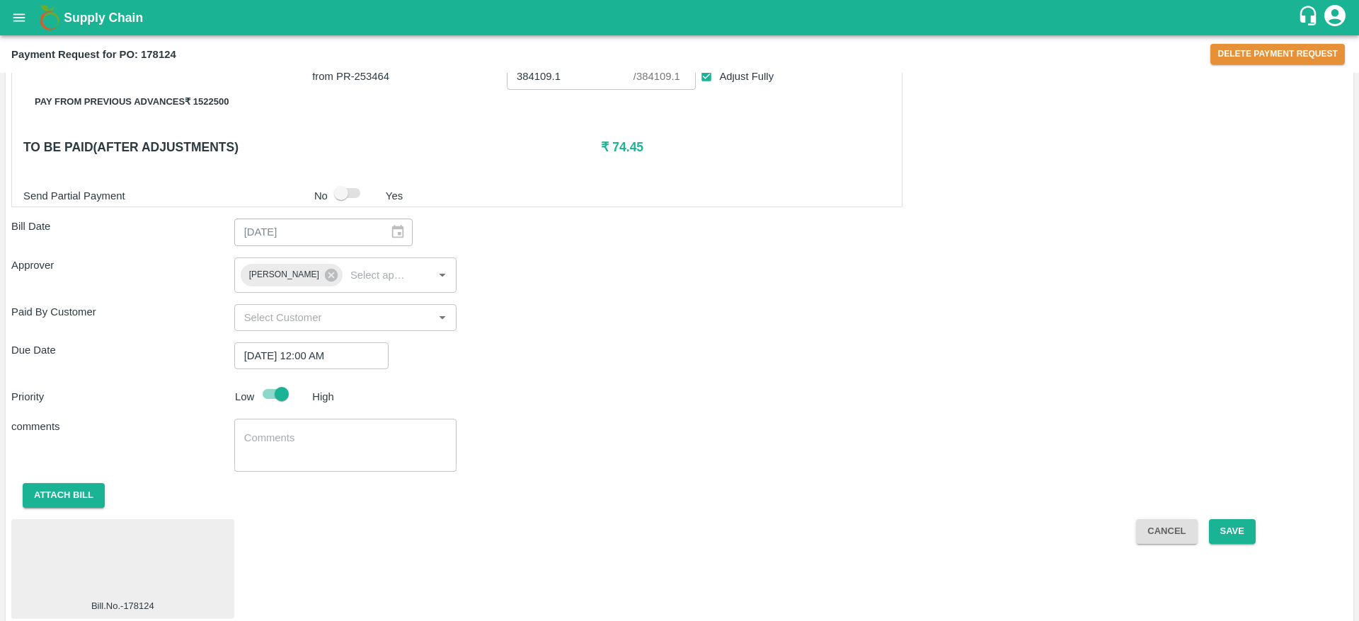
scroll to position [536, 0]
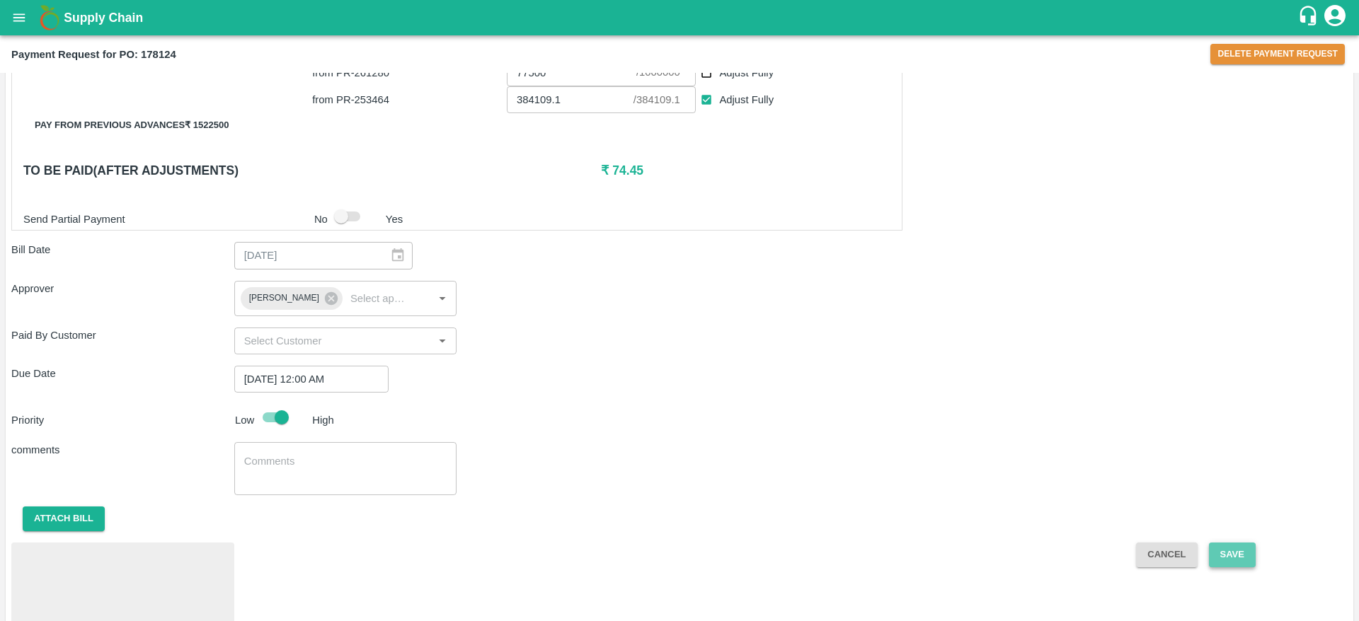
click at [1222, 551] on button "Save" at bounding box center [1232, 555] width 47 height 25
